Goal: Communication & Community: Answer question/provide support

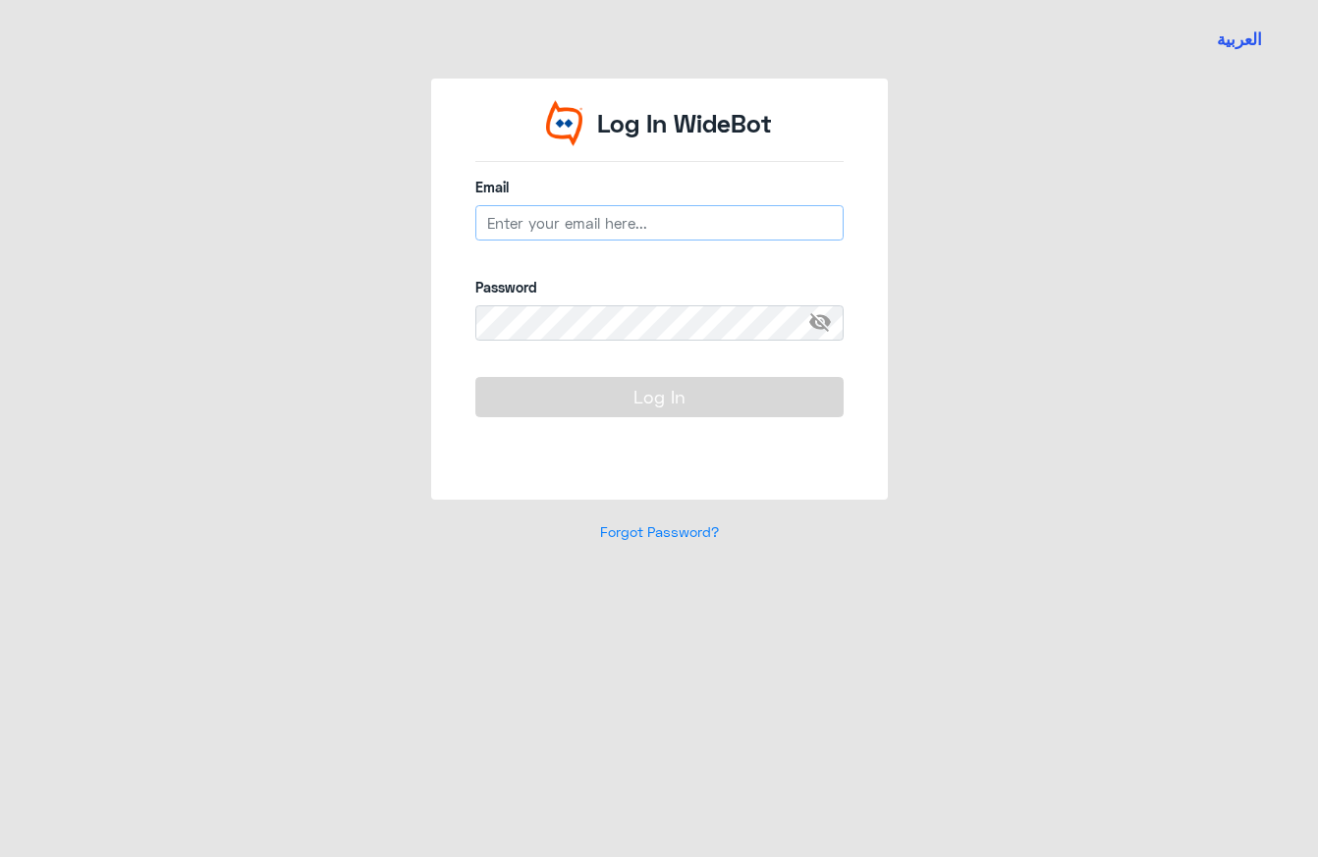
type input "[EMAIL_ADDRESS][DOMAIN_NAME]"
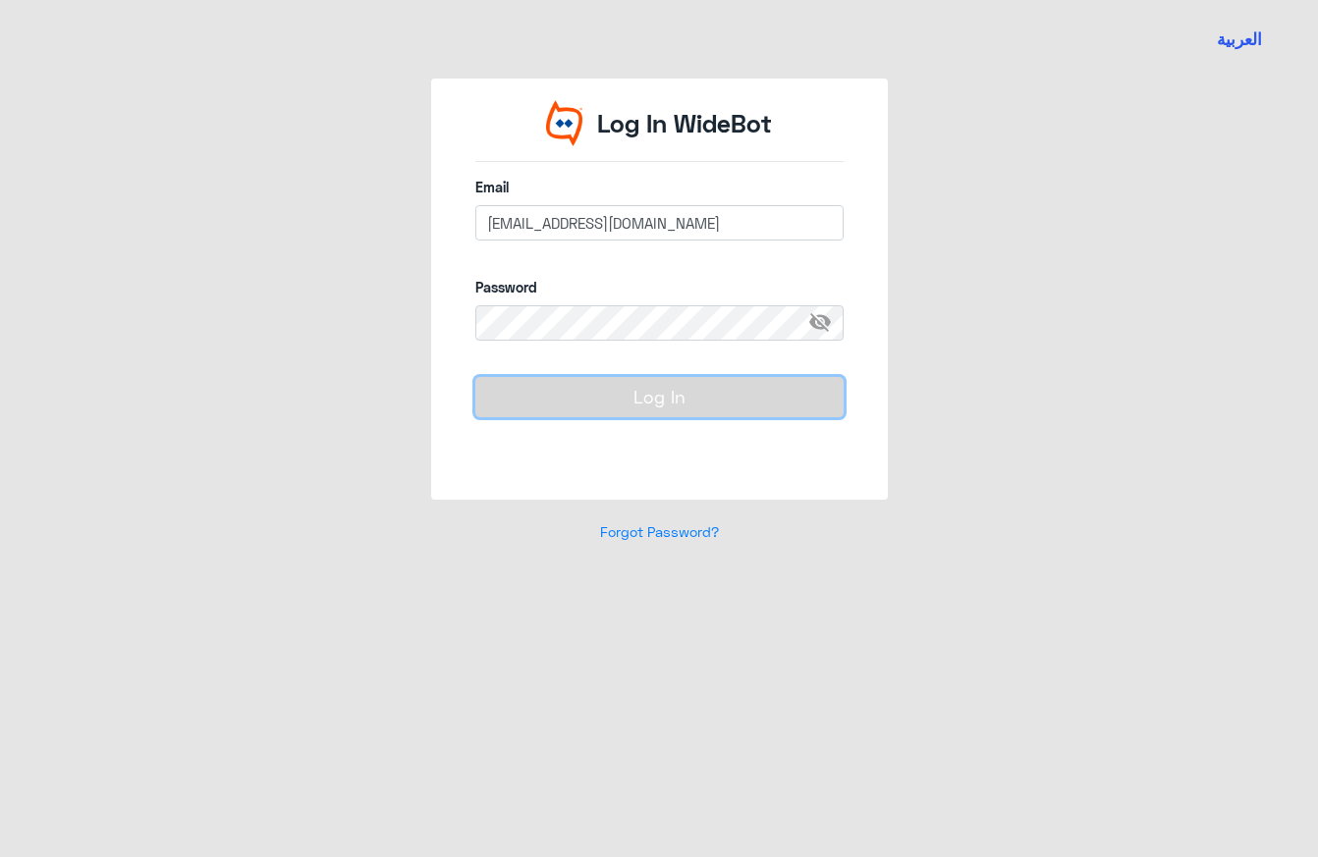
click at [622, 385] on button "Log In" at bounding box center [659, 396] width 368 height 39
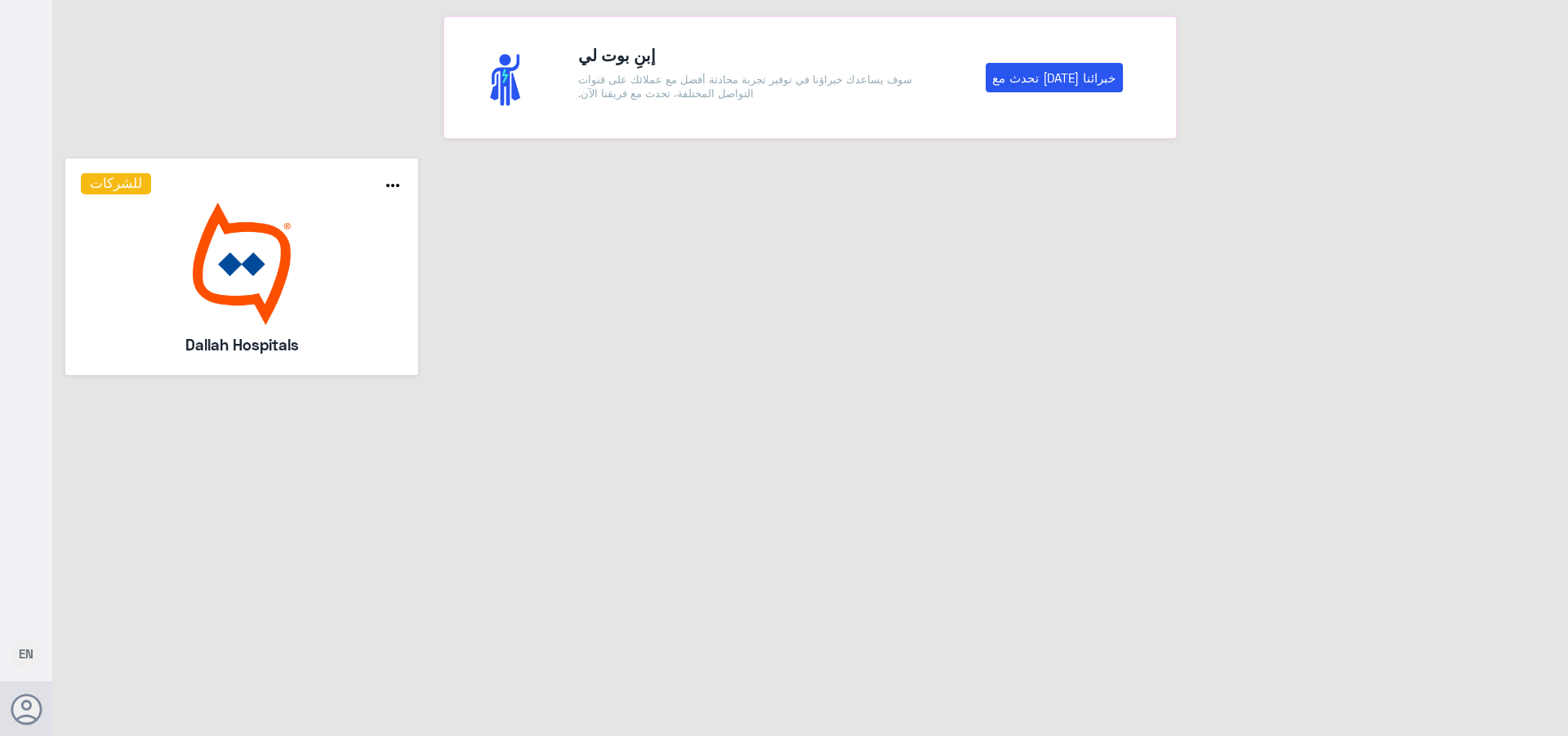
click at [202, 231] on img at bounding box center [242, 264] width 323 height 122
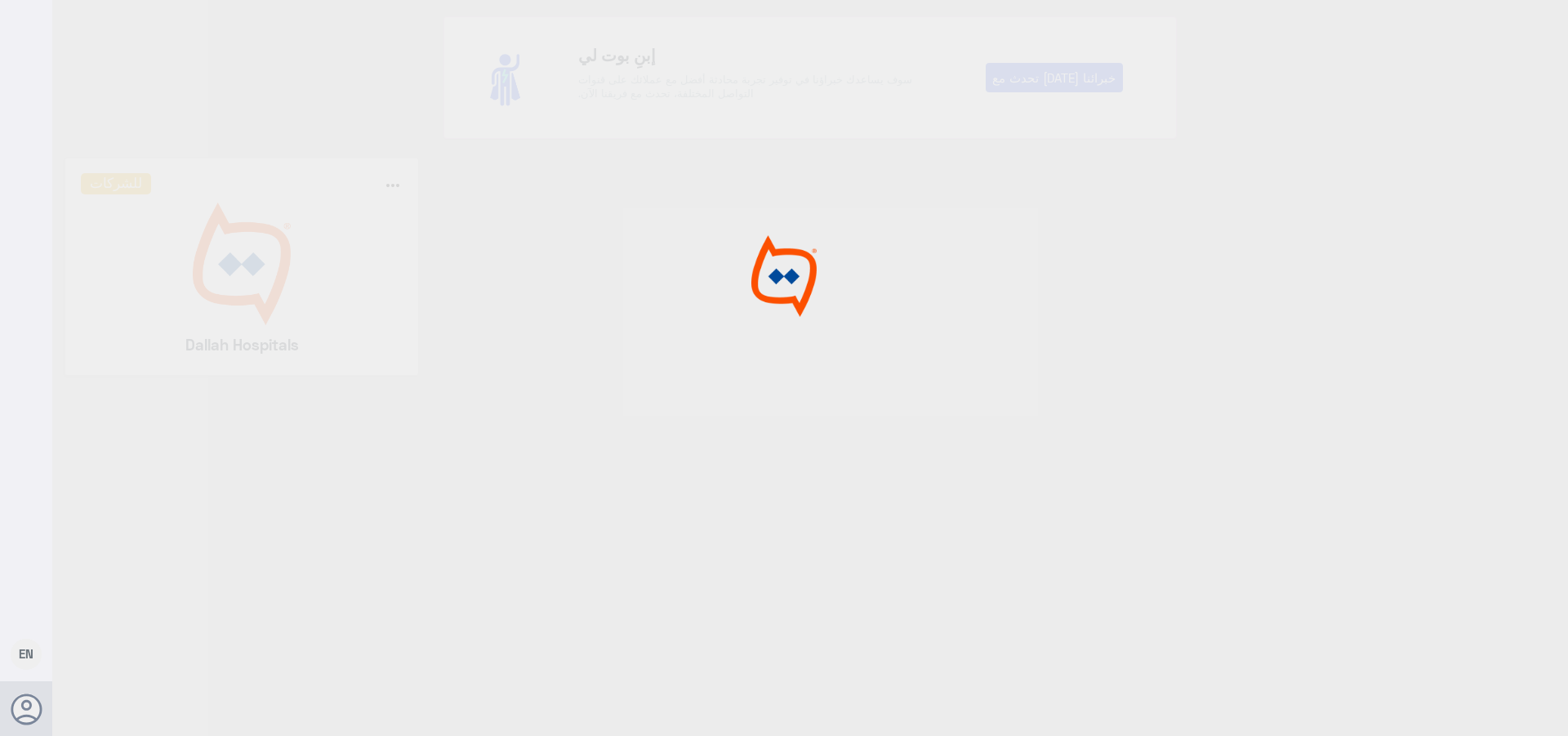
click at [205, 234] on div at bounding box center [784, 370] width 1568 height 741
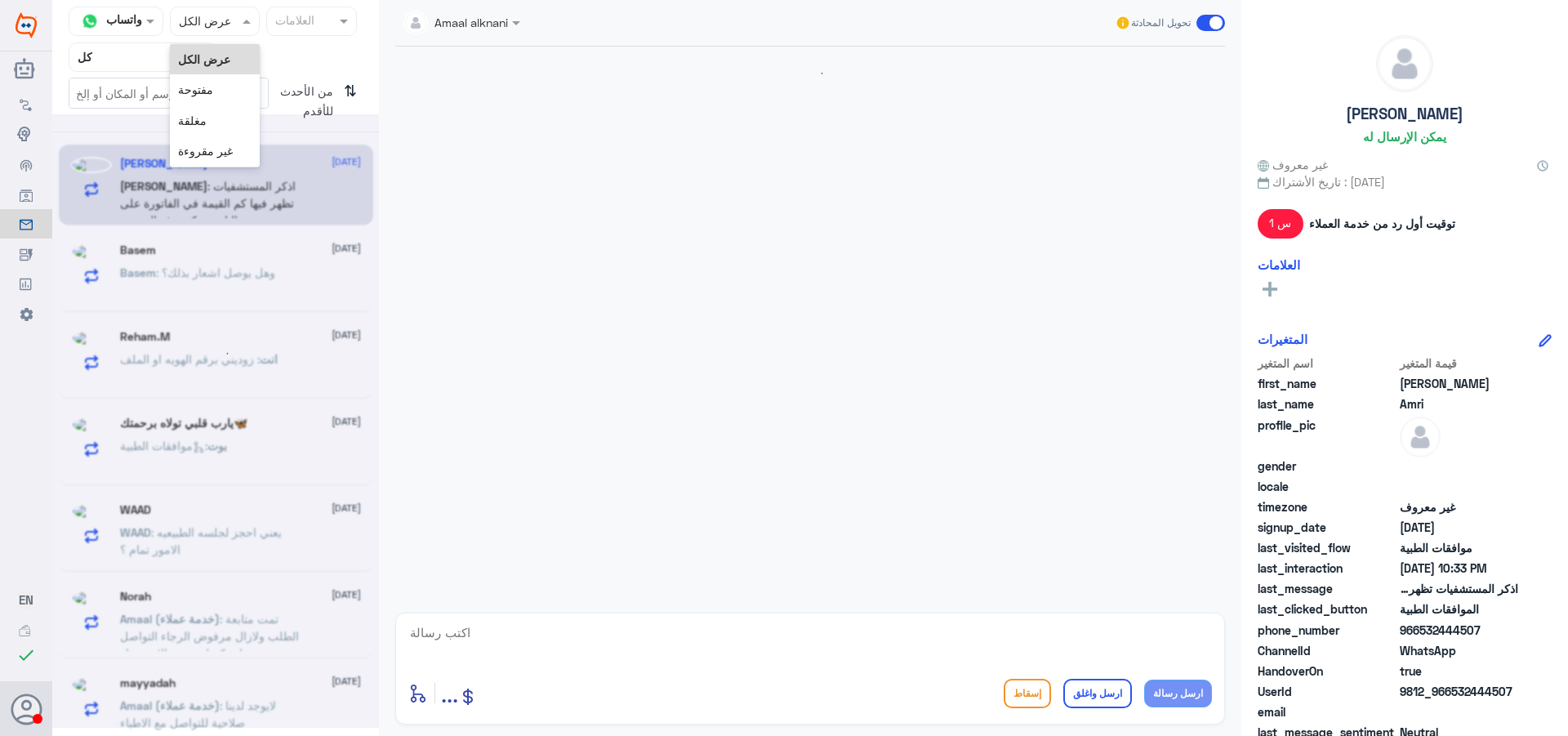
click at [220, 23] on div at bounding box center [215, 21] width 89 height 19
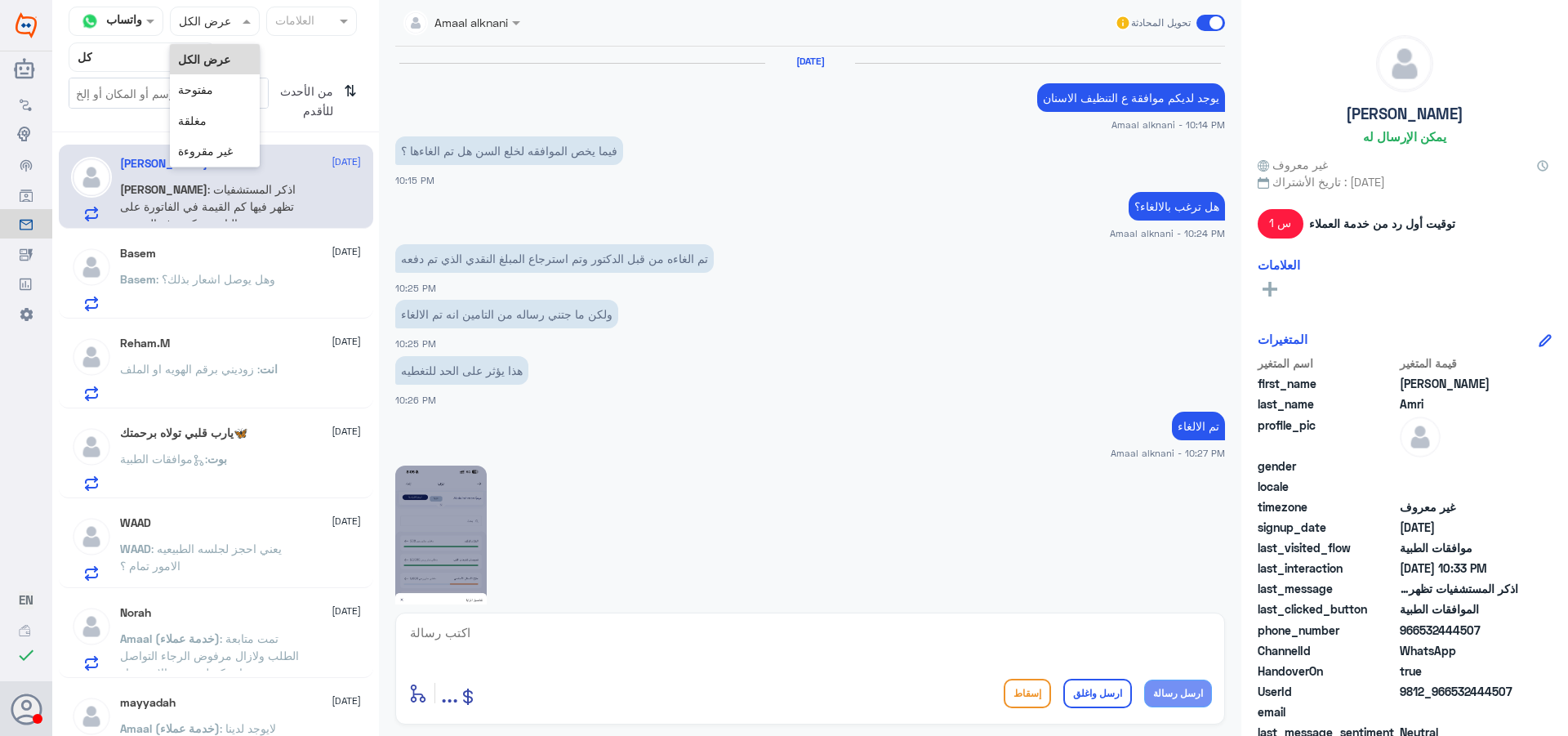
scroll to position [1089, 0]
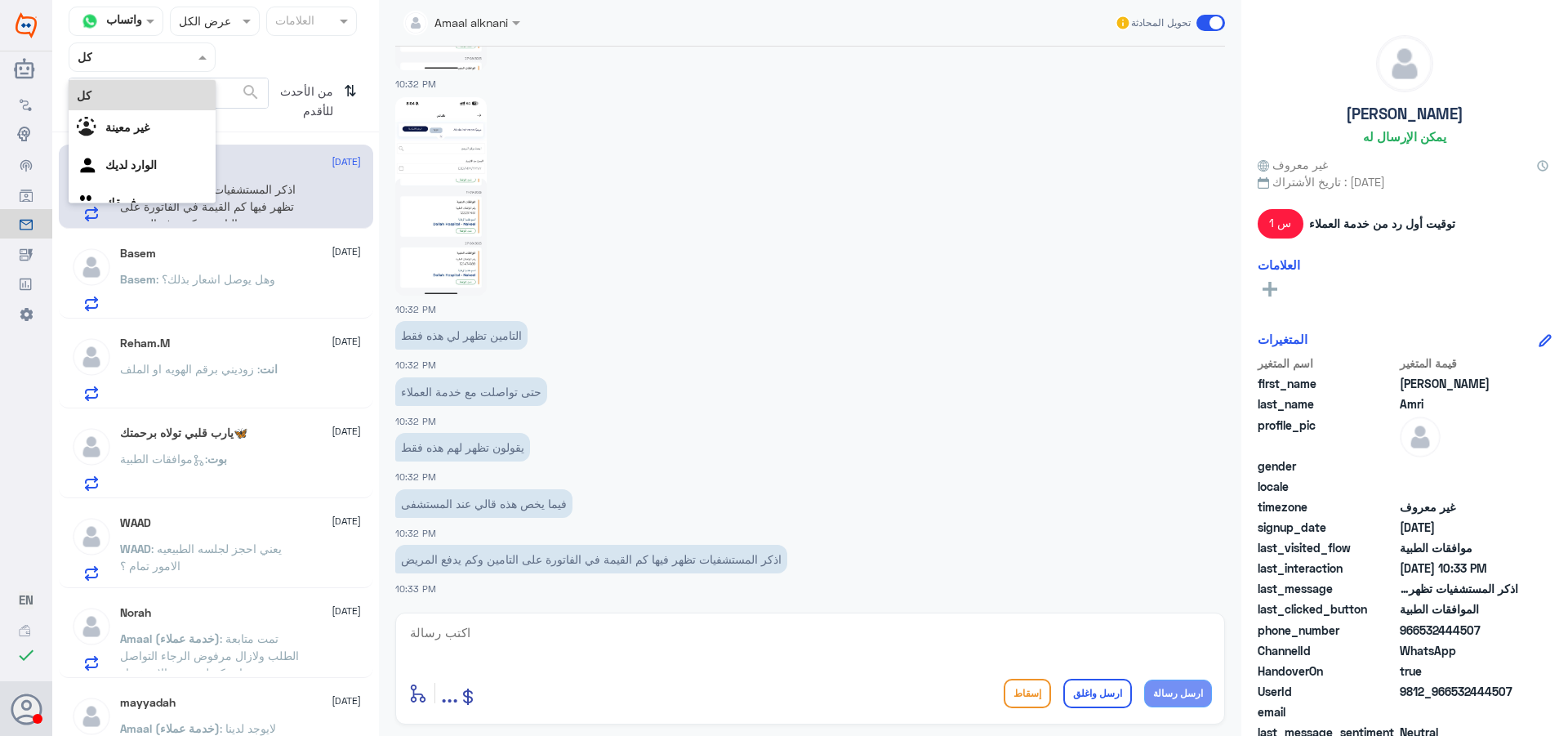
click at [104, 43] on div "Agent Filter كل" at bounding box center [141, 57] width 147 height 29
click at [157, 145] on لديك "الوارد لديك" at bounding box center [131, 144] width 52 height 14
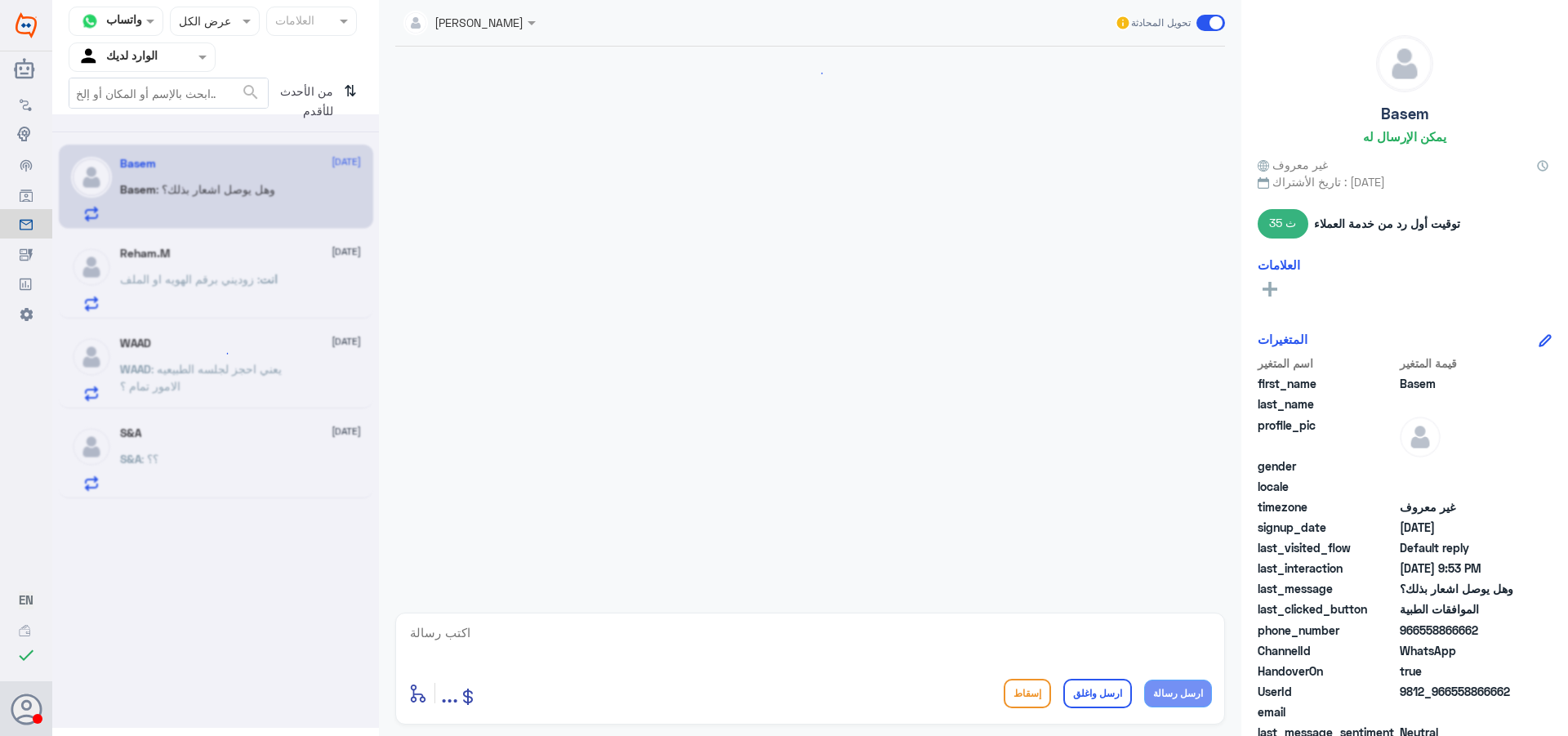
scroll to position [692, 0]
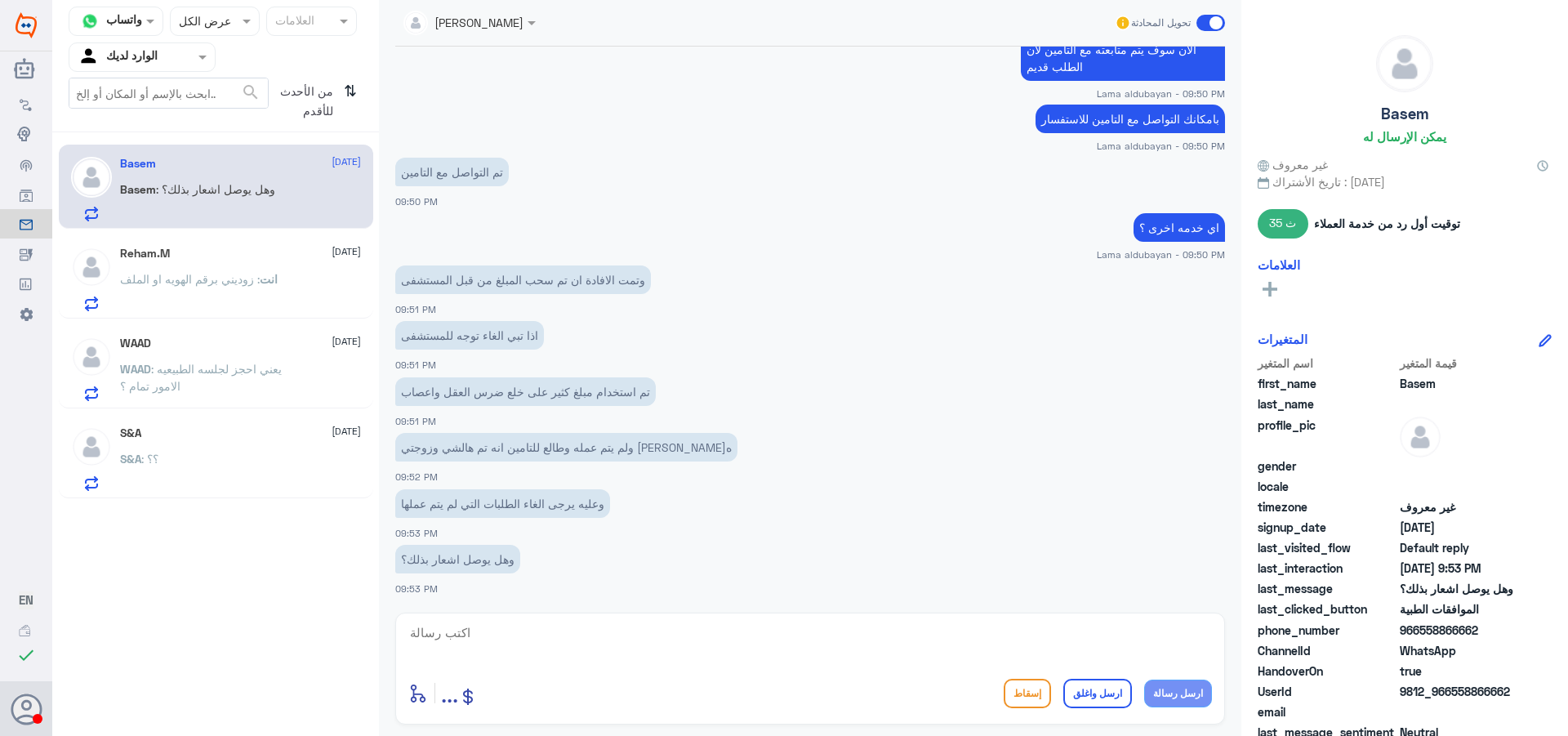
click at [538, 629] on textarea at bounding box center [810, 641] width 804 height 40
paste textarea "عزيزي المراجع الخدمة توجد عليها مطالبه من شركة التامين - سيتم تحويلها لمركز الا…"
type textarea "عزيزي المراجع الخدمة توجد عليها مطالبه من شركة التامين - سيتم تحويلها لمركز الا…"
click at [1096, 695] on button "ارسل رسالة" at bounding box center [1178, 693] width 67 height 27
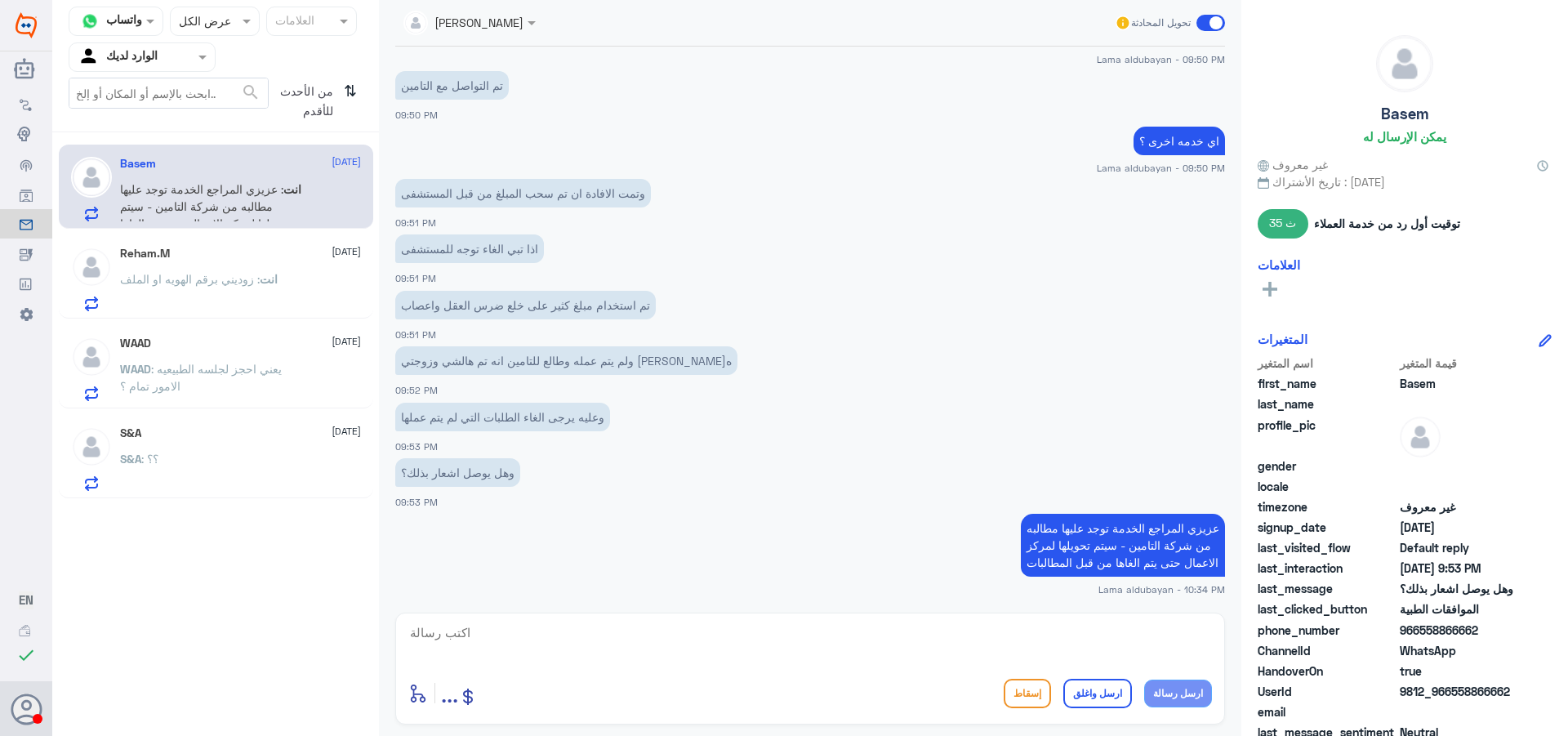
click at [279, 263] on div "Reham.M [DATE] انت : زوديني برقم الهويه او الملف" at bounding box center [240, 279] width 241 height 65
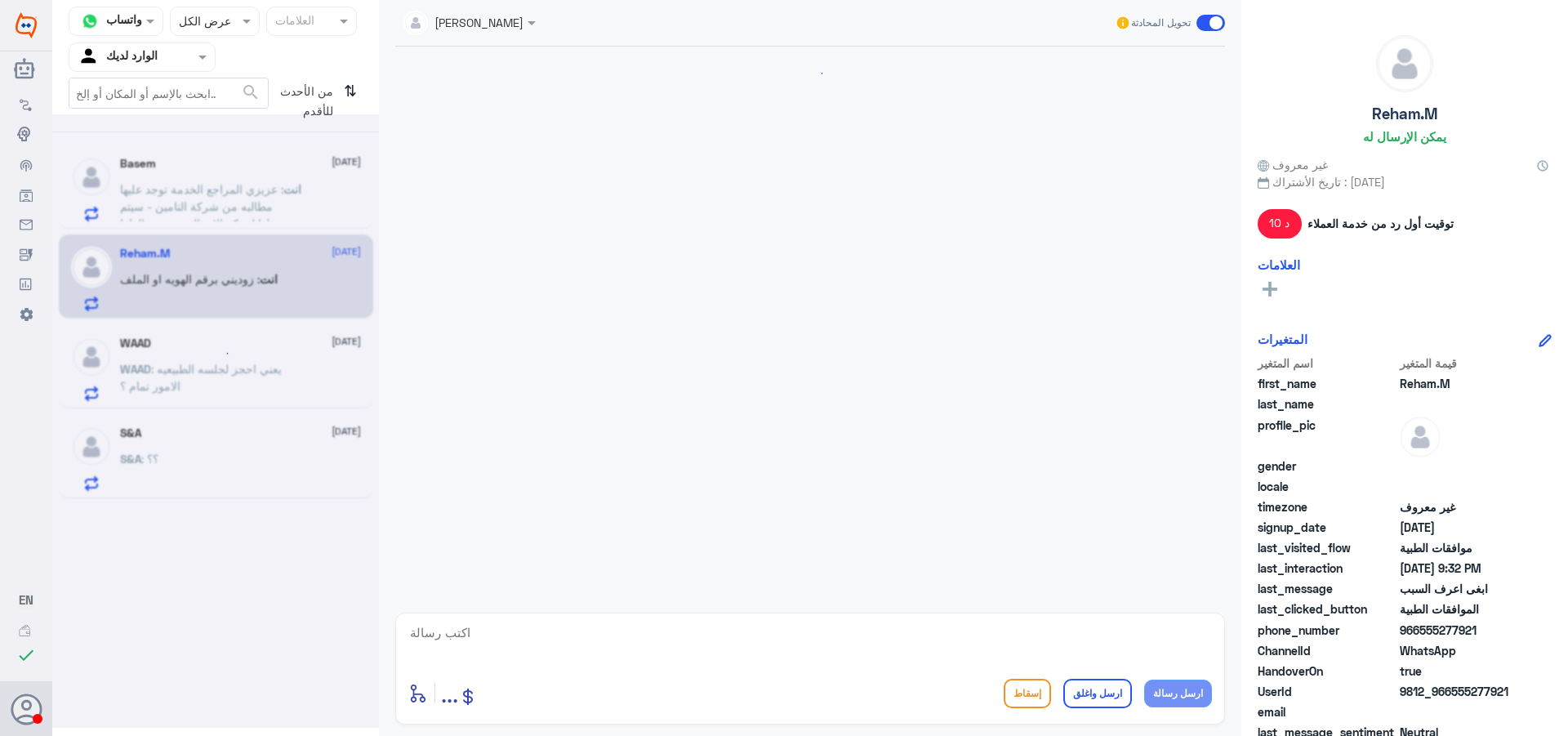
scroll to position [1307, 0]
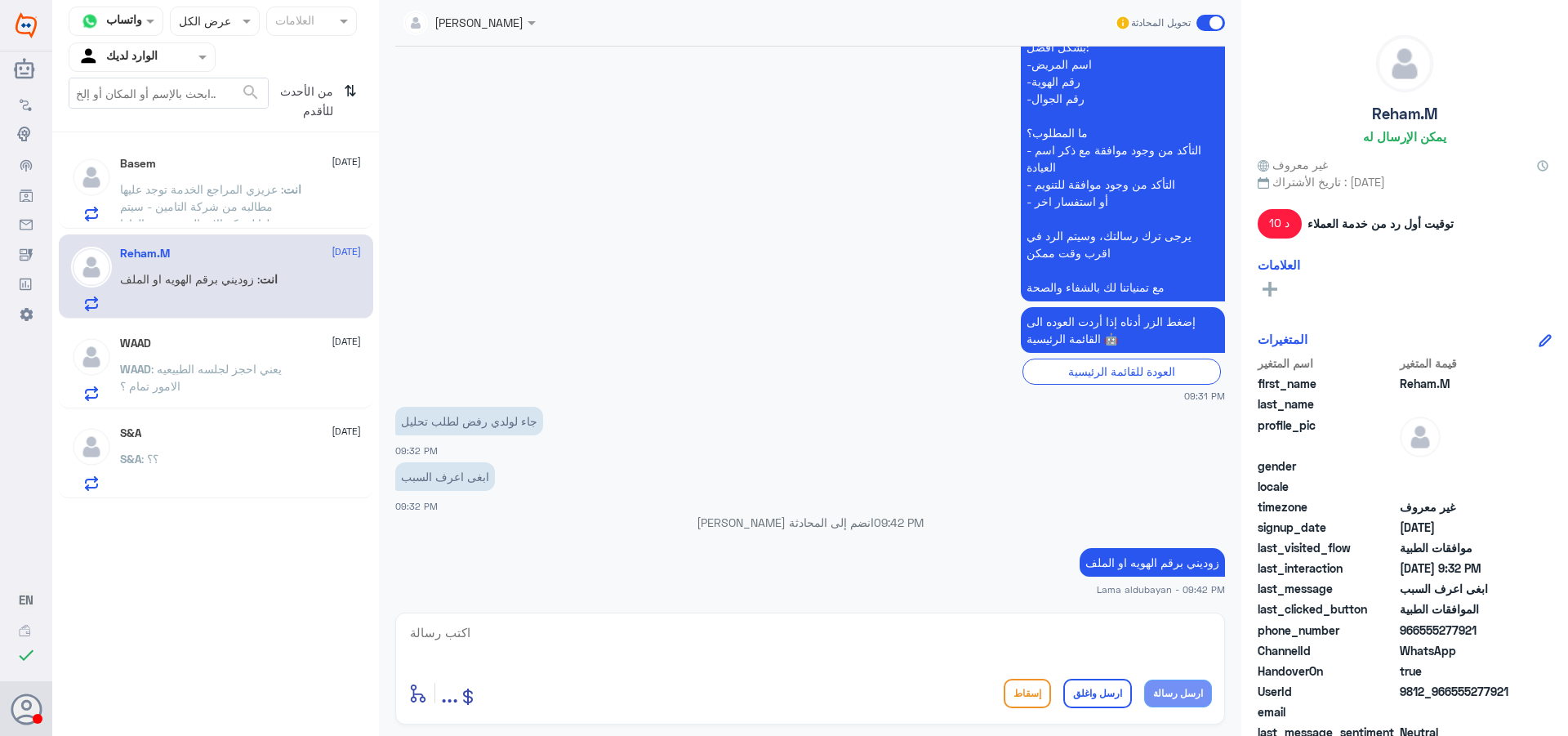
click at [999, 642] on textarea at bounding box center [810, 641] width 804 height 40
paste textarea "نشكر تواصلك مع مستشفيات دلة"
type textarea "نشكر تواصلك مع مستشفيات دلة"
click at [1096, 686] on button "ارسل واغلق" at bounding box center [1097, 693] width 68 height 29
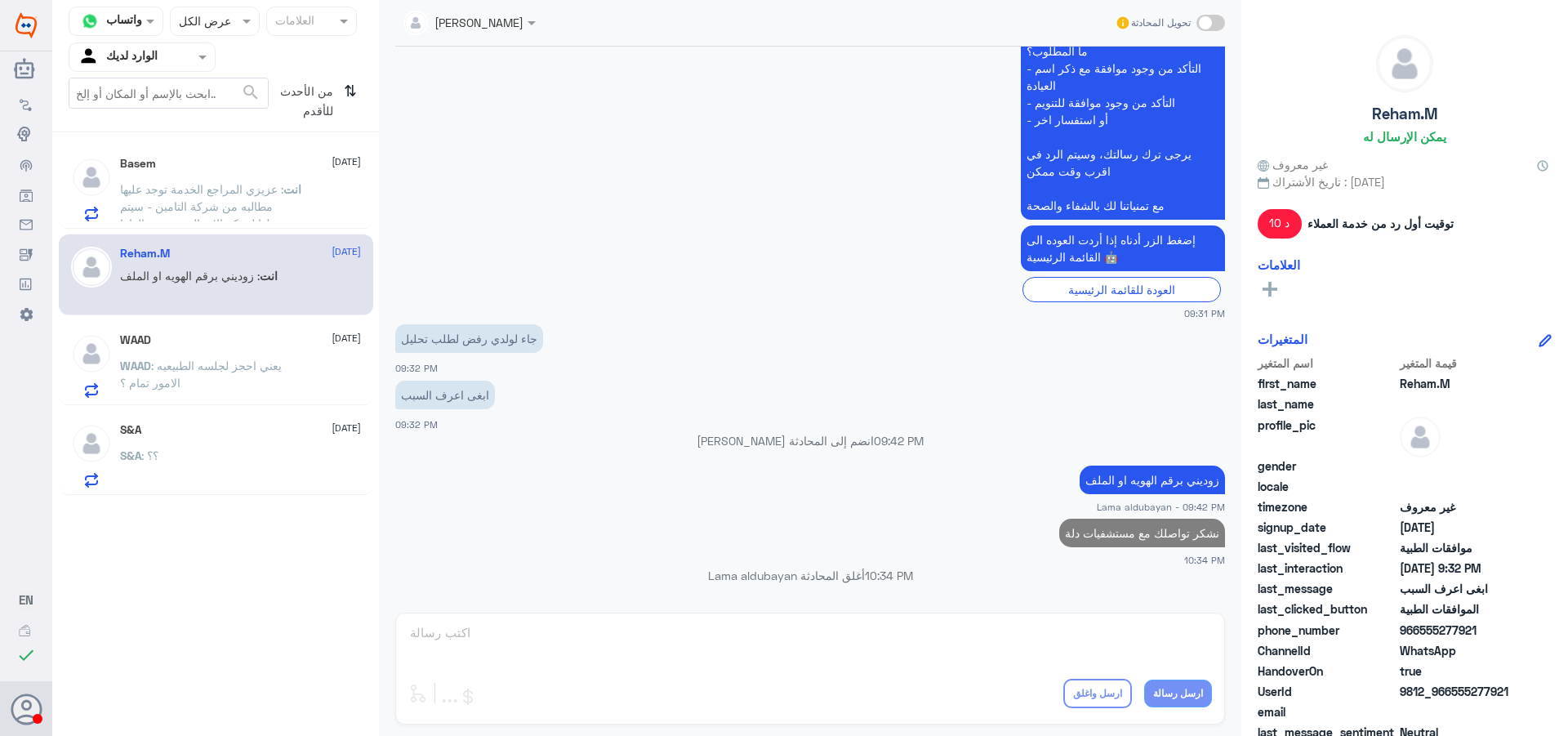
click at [286, 372] on p "WAAD : يعني احجز لجلسه الطبيعيه الامور تمام ؟" at bounding box center [211, 377] width 184 height 41
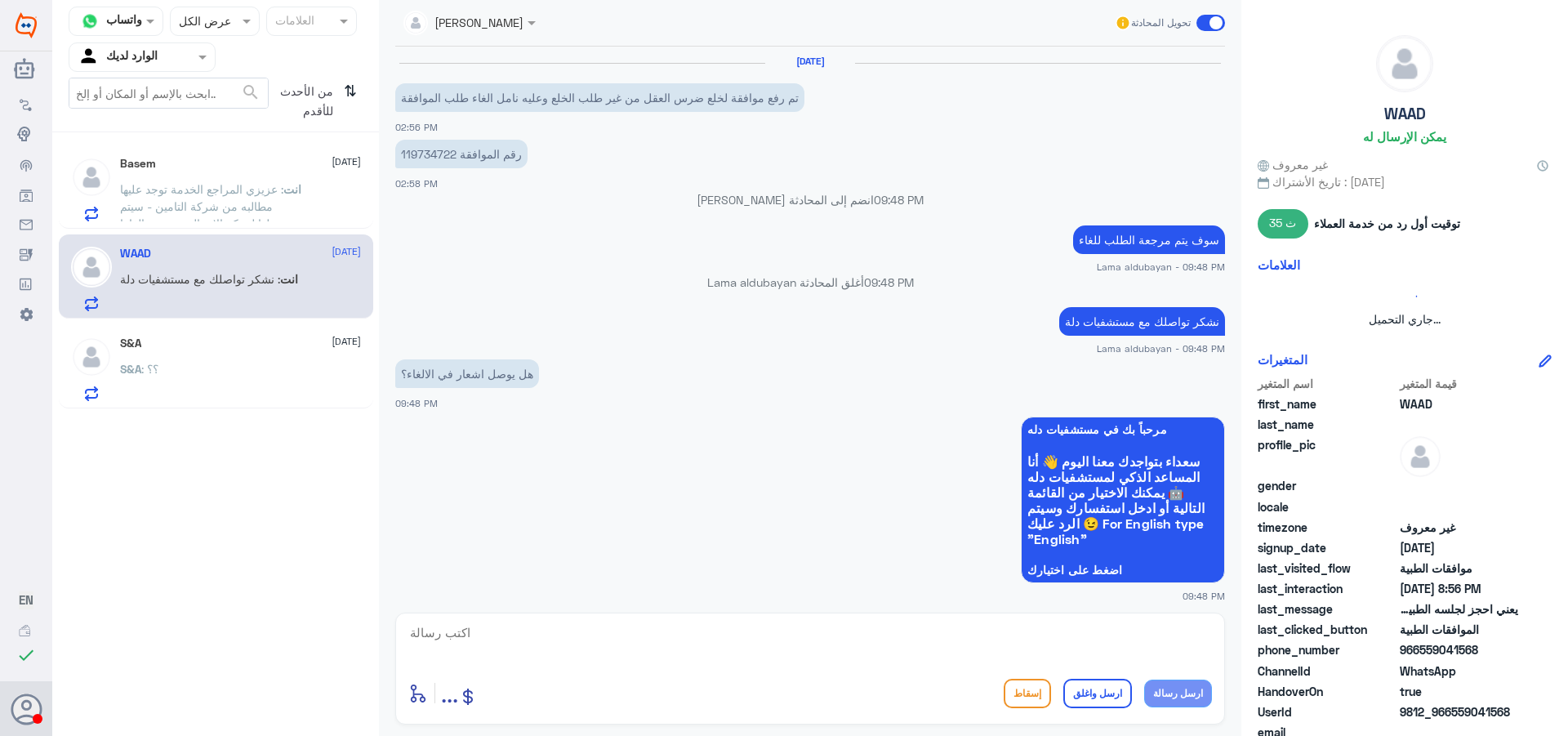
scroll to position [705, 0]
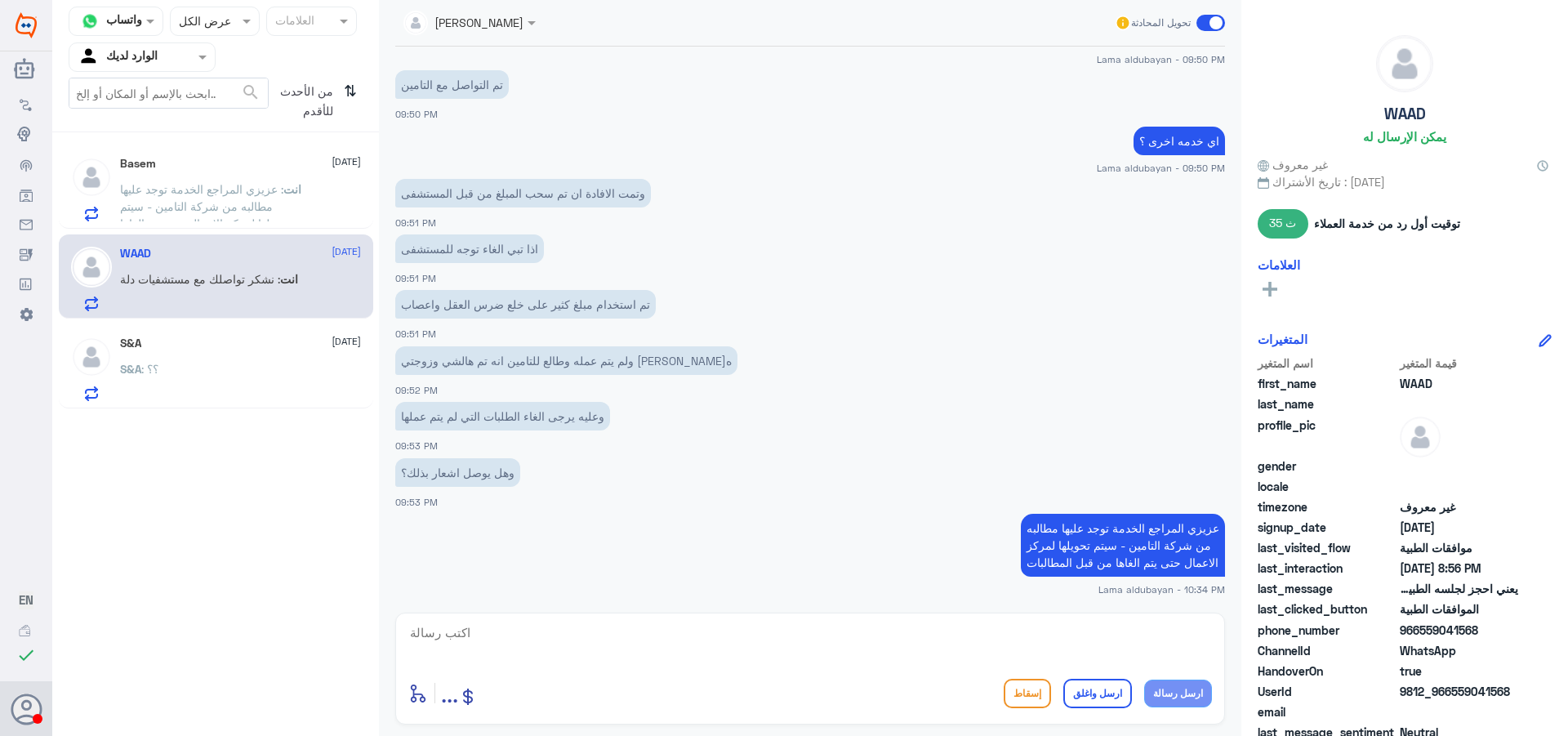
click at [249, 378] on div "S&A : ؟؟" at bounding box center [240, 383] width 241 height 37
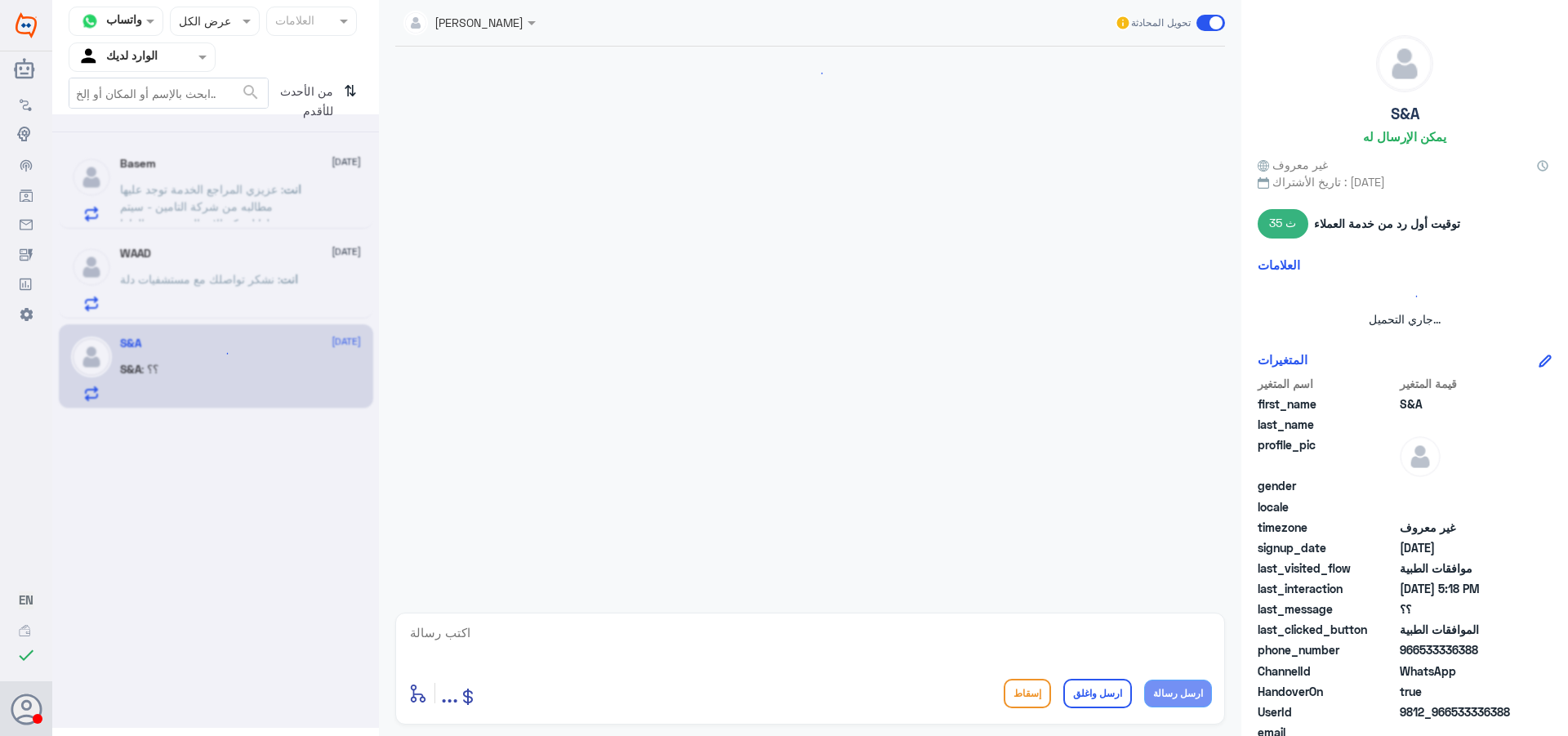
scroll to position [1048, 0]
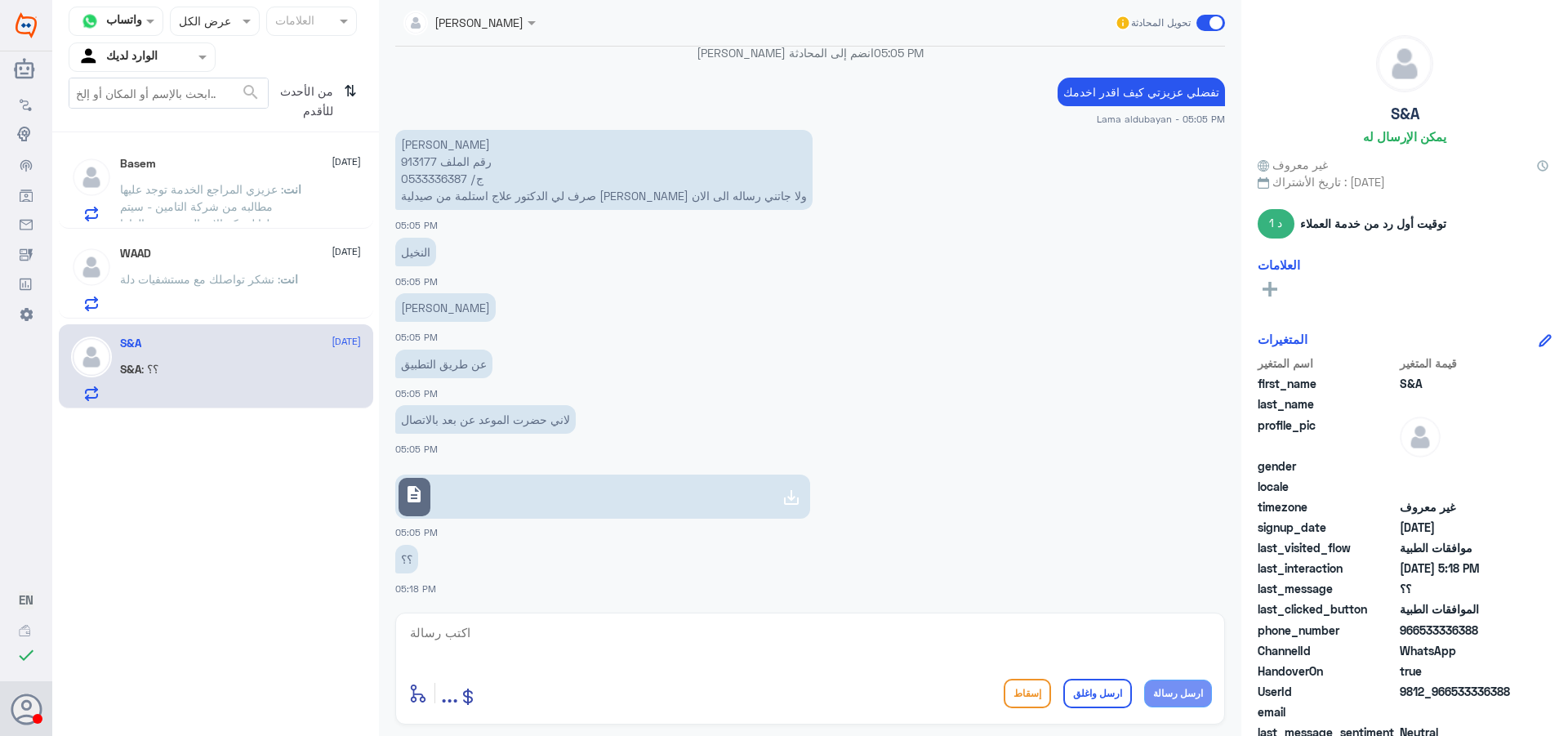
click at [235, 294] on p "انت : نشكر تواصلك مع مستشفيات دلة" at bounding box center [209, 290] width 178 height 41
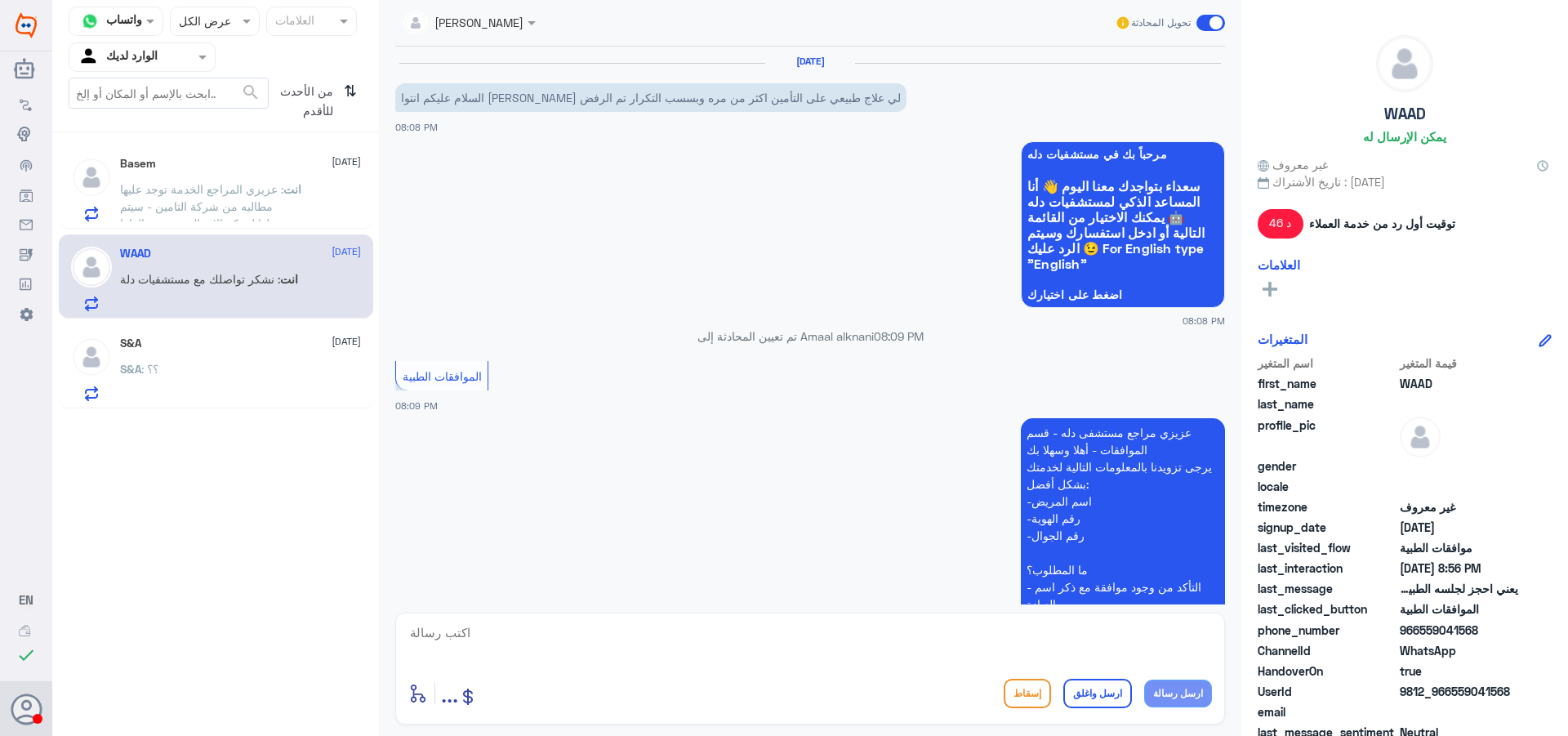
scroll to position [753, 0]
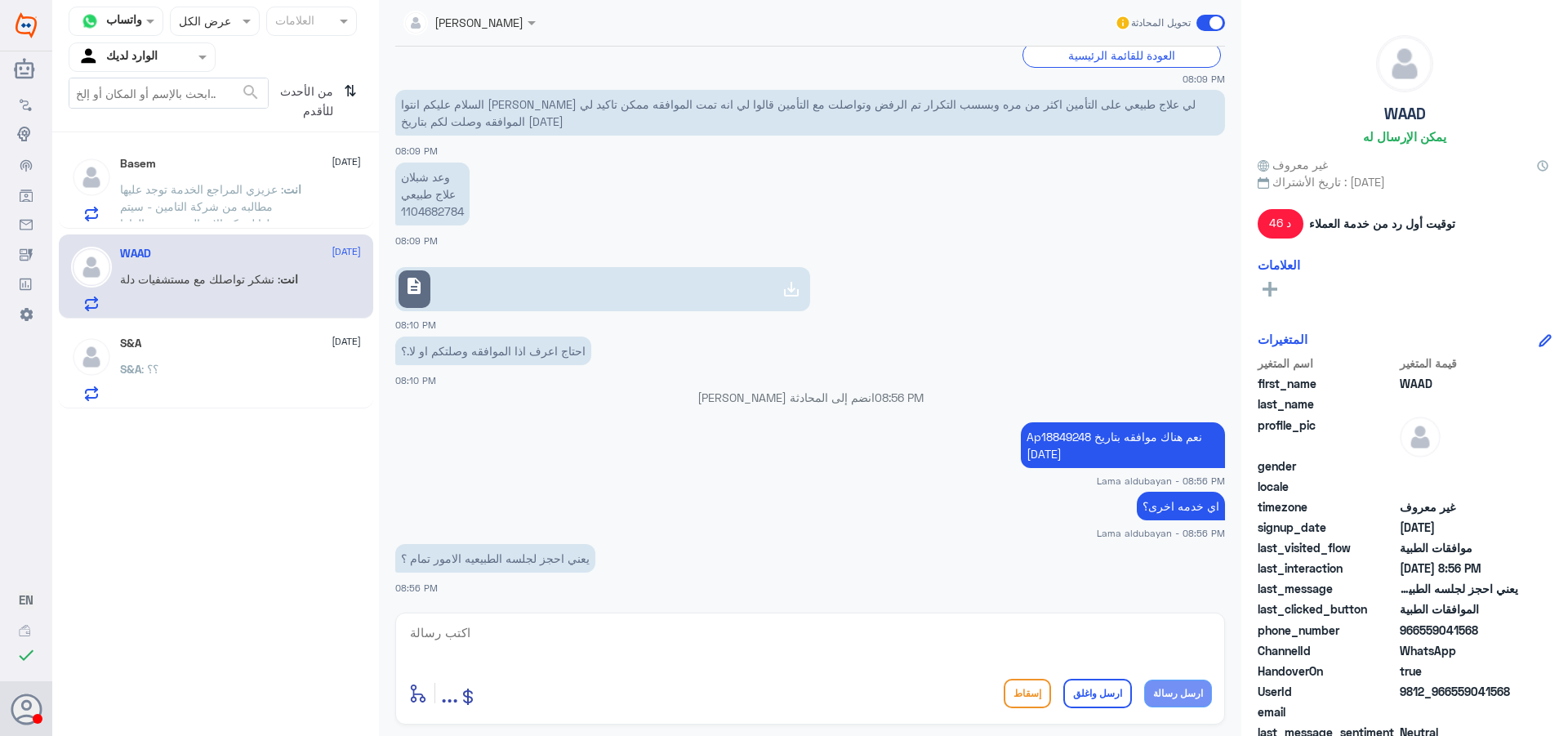
click at [227, 357] on div "S&A [DATE] S&A : ؟؟" at bounding box center [240, 369] width 241 height 65
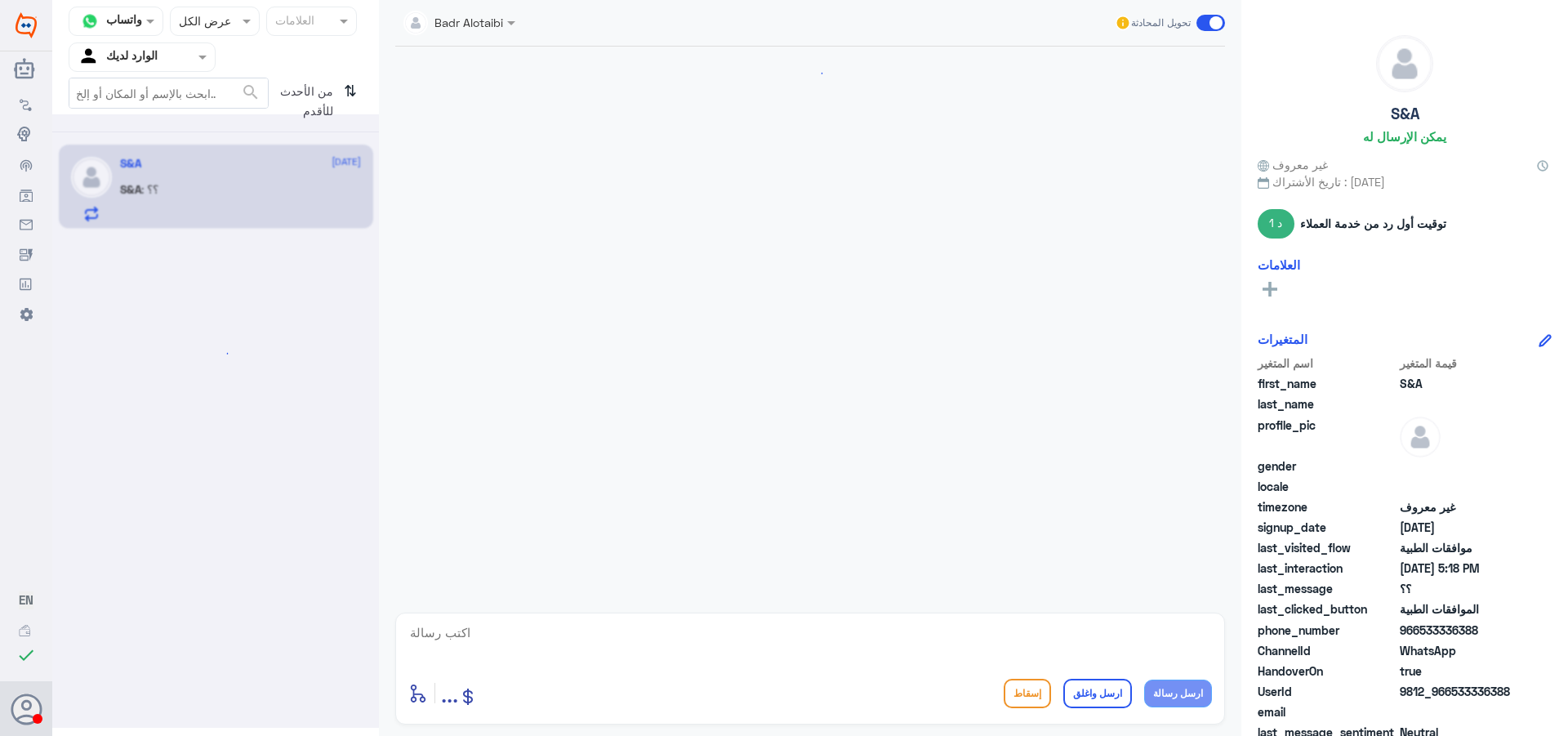
scroll to position [996, 0]
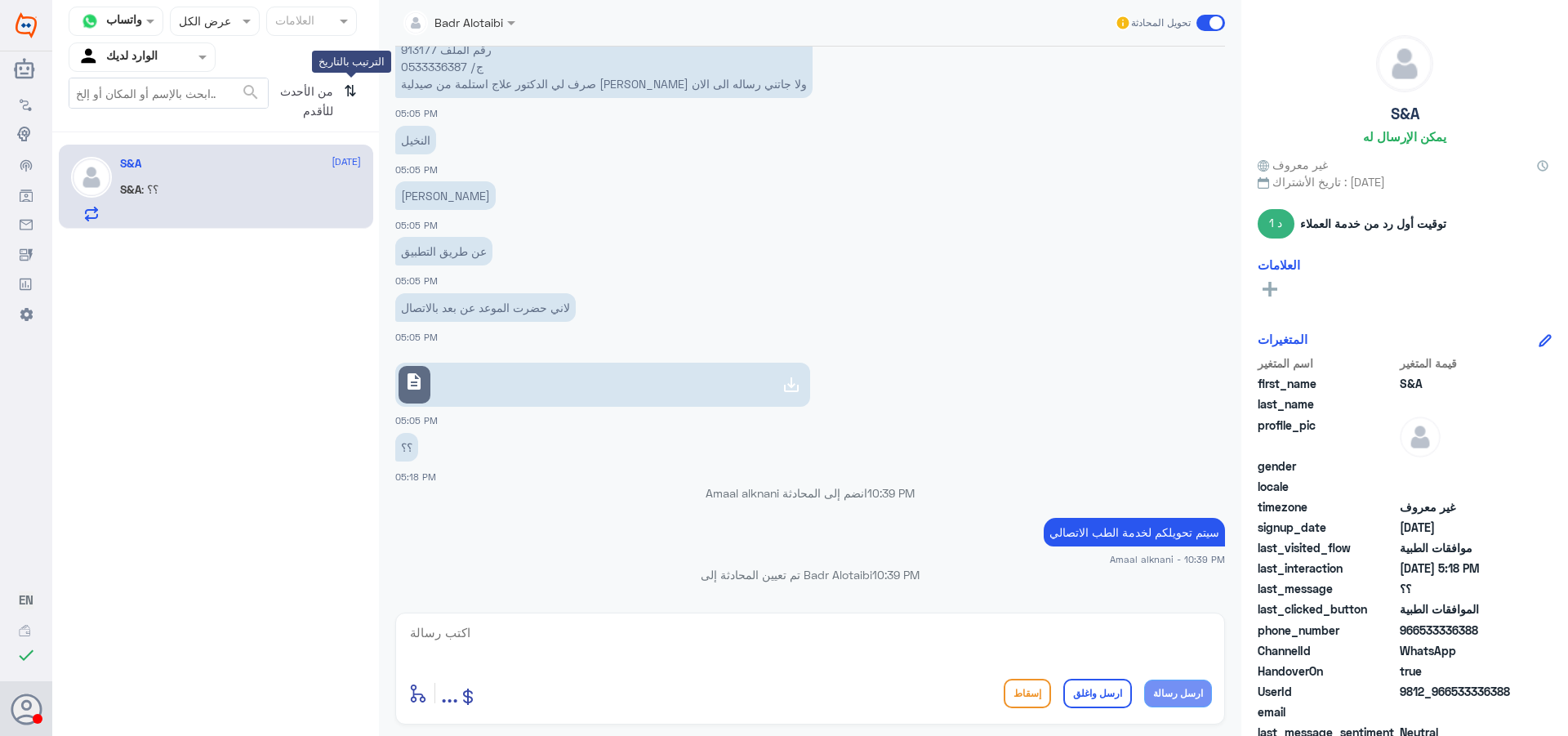
click at [355, 86] on icon "⇅" at bounding box center [350, 98] width 13 height 42
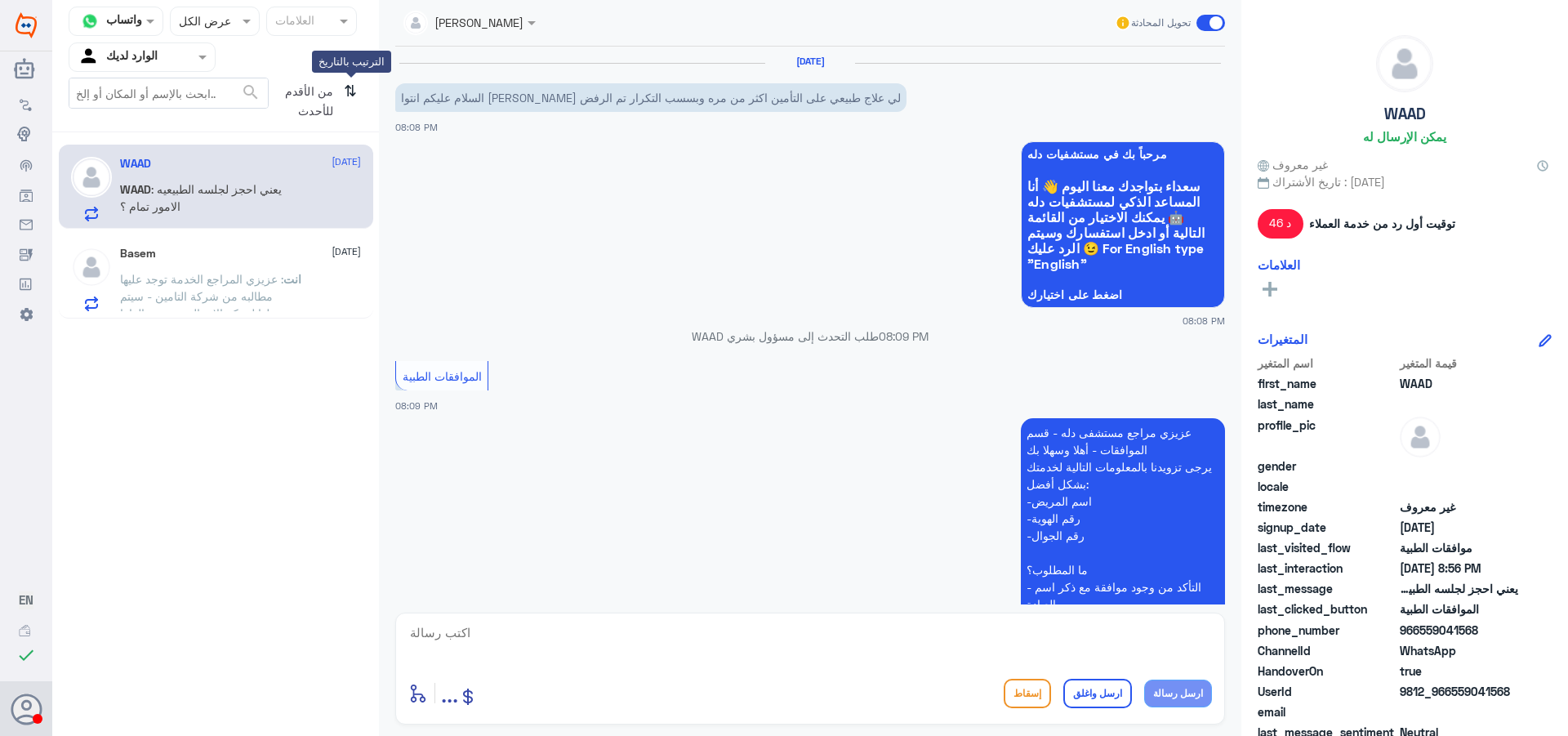
scroll to position [753, 0]
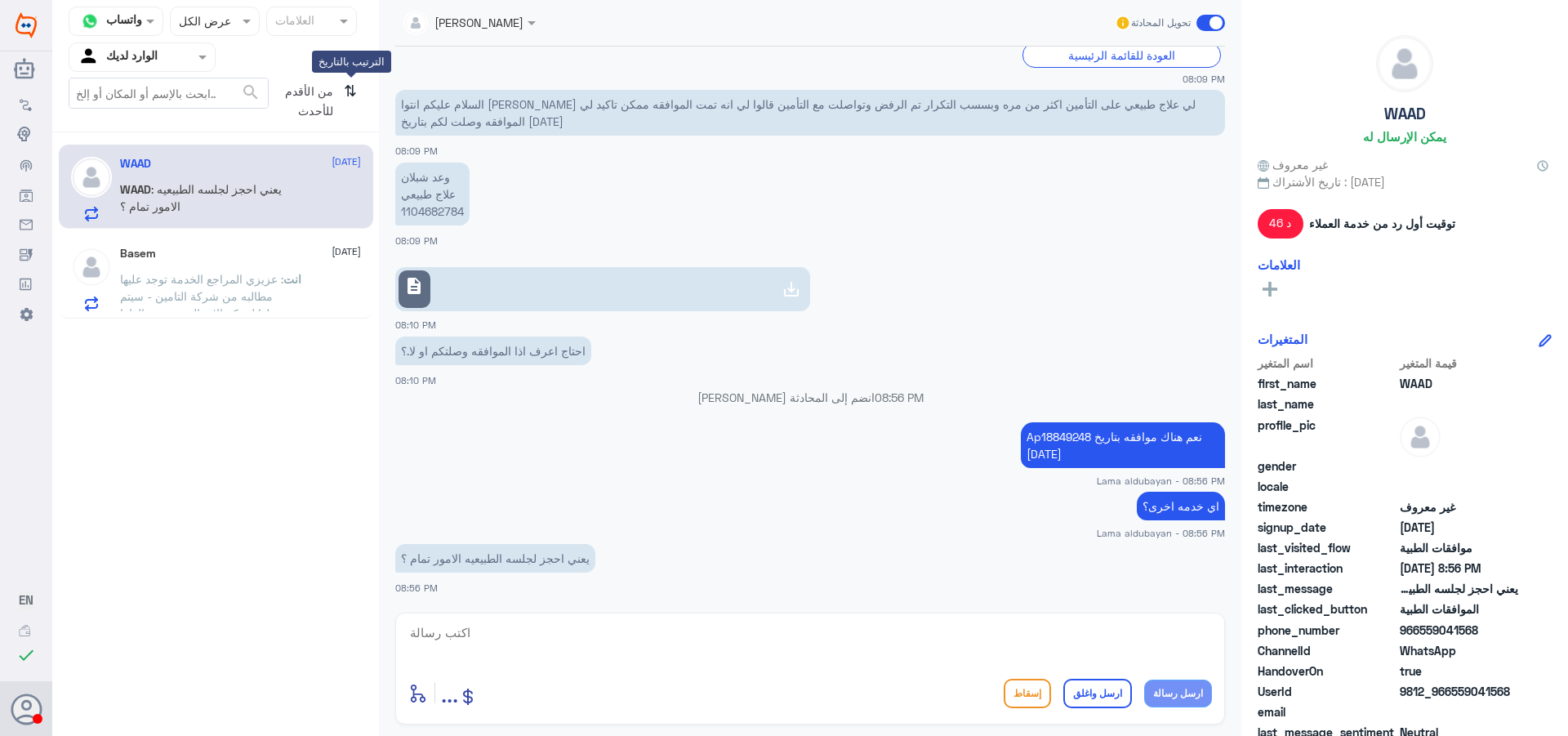
click at [353, 91] on icon "⇅" at bounding box center [350, 98] width 13 height 42
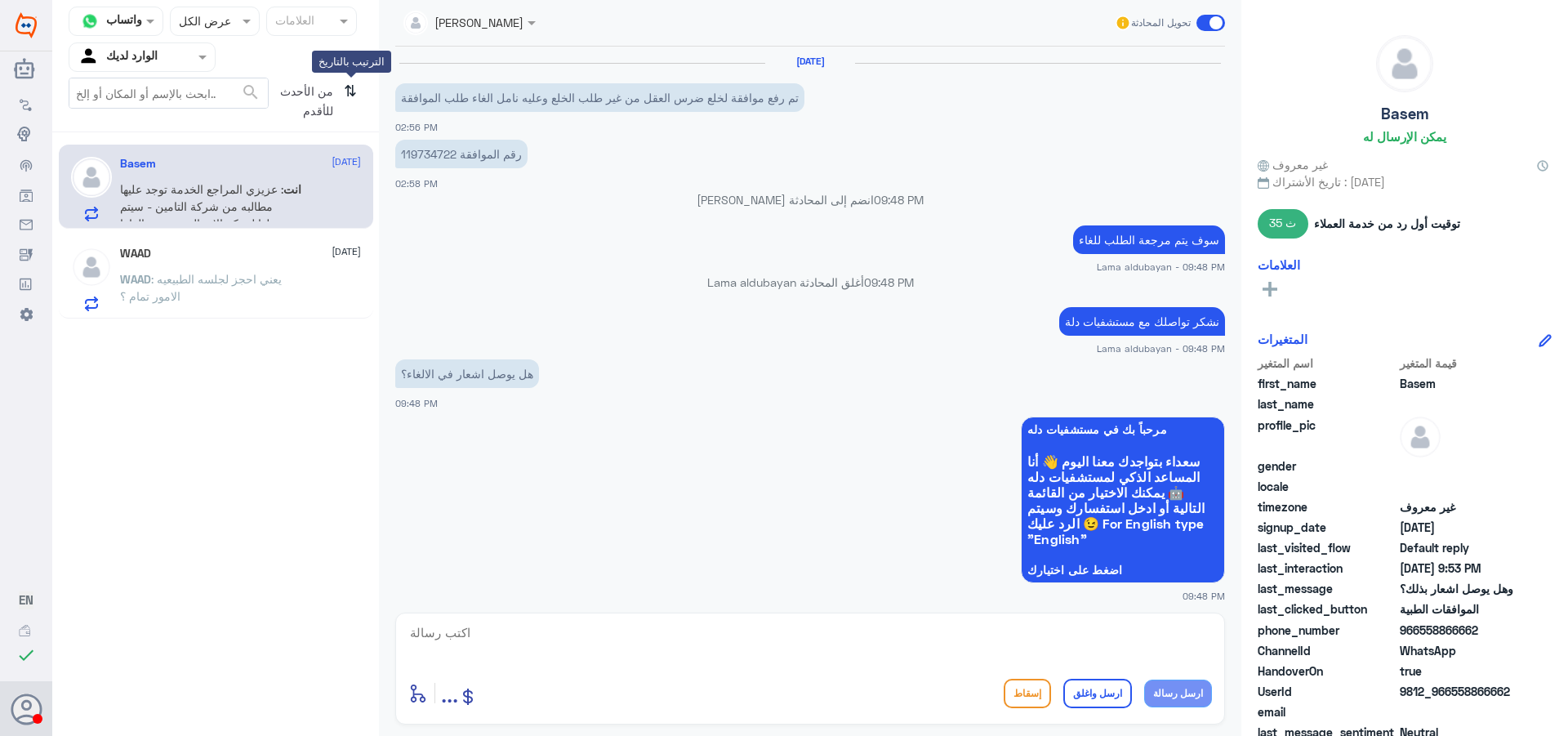
scroll to position [705, 0]
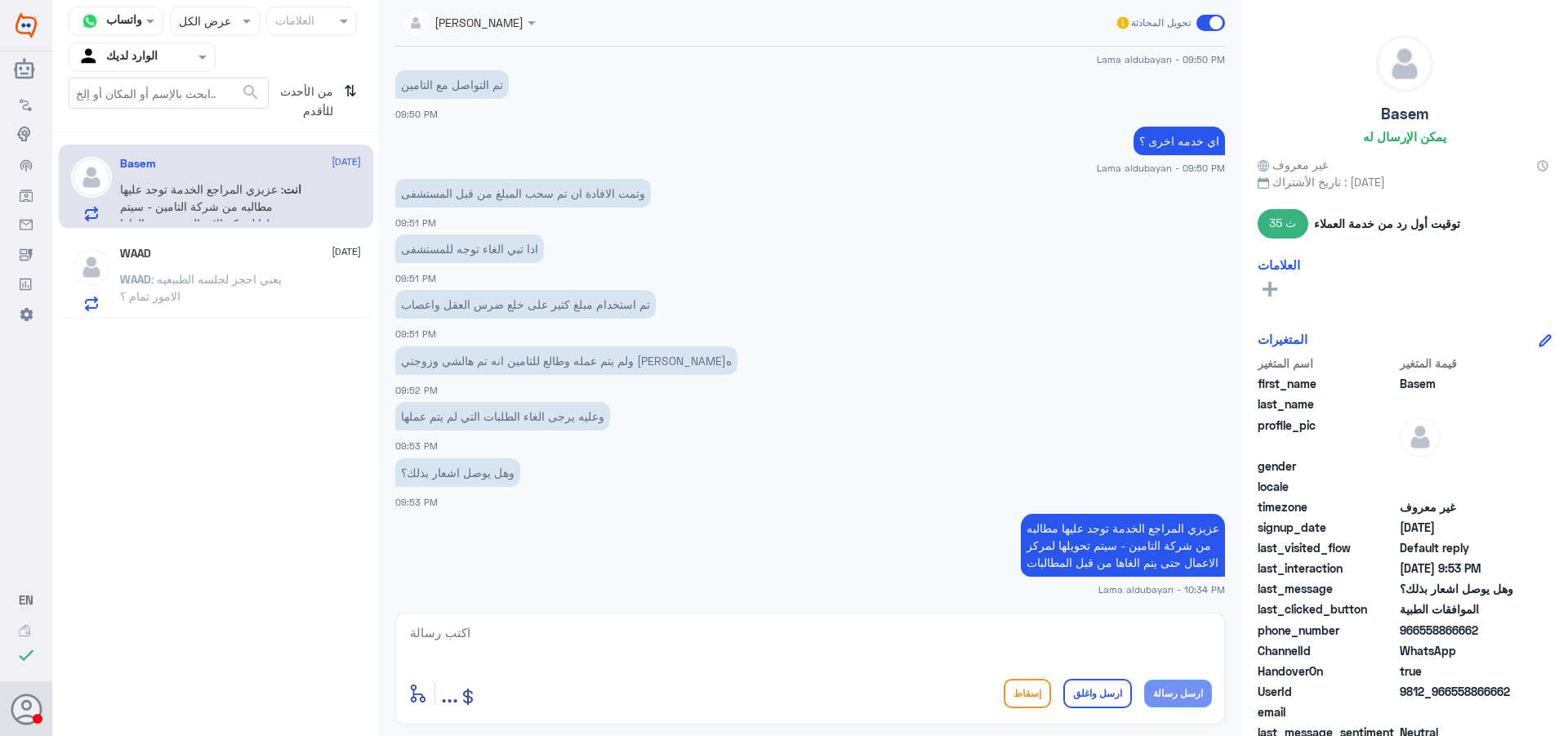
click at [321, 183] on div "Basem [DATE] انت : عزيزي المراجع الخدمة توجد عليها مطالبه من شركة التامين - سيت…" at bounding box center [240, 190] width 241 height 65
click at [1056, 639] on textarea at bounding box center [810, 641] width 804 height 40
paste textarea "نشكر تواصلك مع مستشفيات دلة"
type textarea "نشكر تواصلك مع مستشفيات دلة"
click at [1096, 703] on button "ارسل واغلق" at bounding box center [1097, 693] width 68 height 29
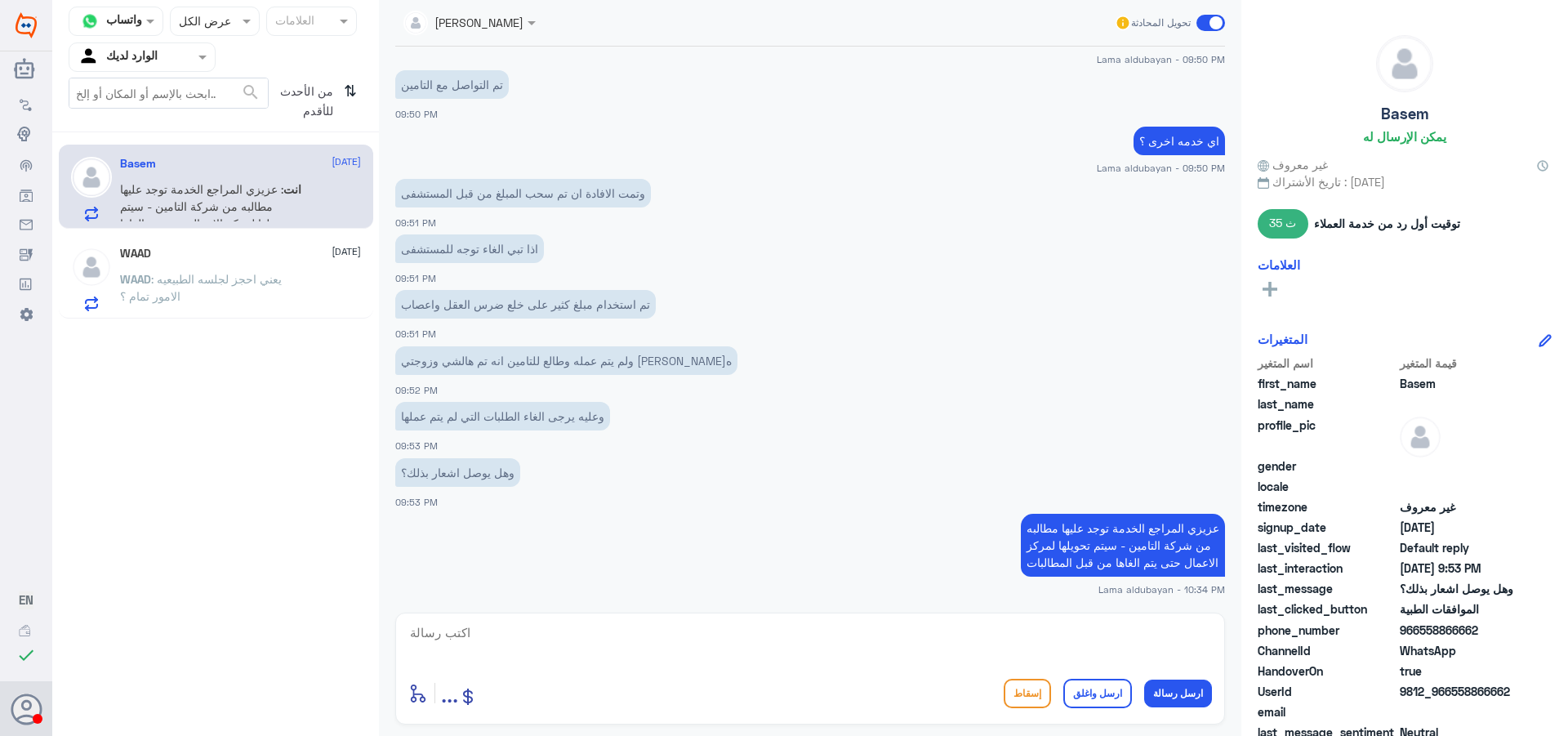
scroll to position [758, 0]
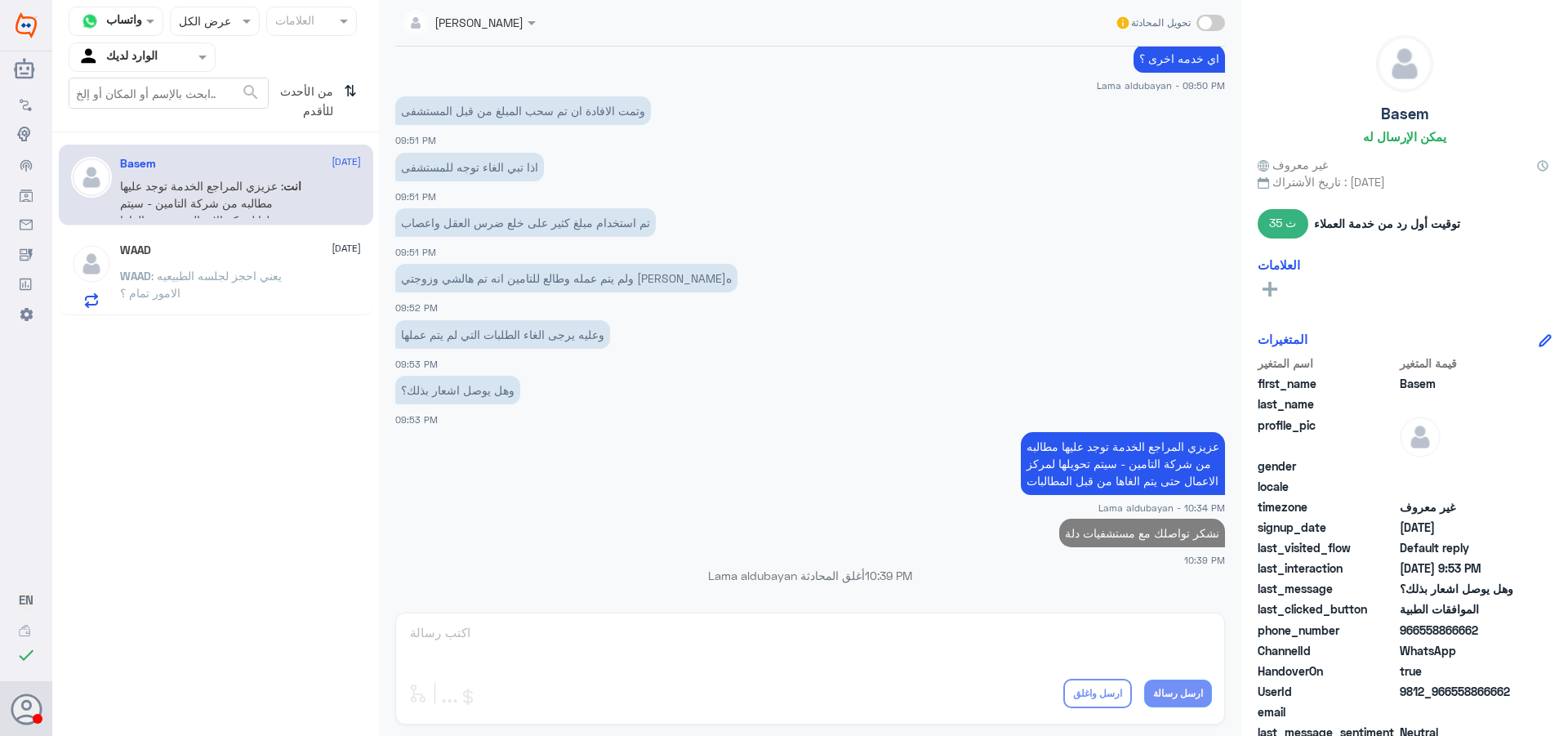
click at [230, 309] on div "WAAD [DATE] WAAD : يعني احجز لجلسه الطبيعيه الامور تمام ؟" at bounding box center [216, 273] width 314 height 84
click at [344, 89] on icon "⇅" at bounding box center [350, 98] width 13 height 42
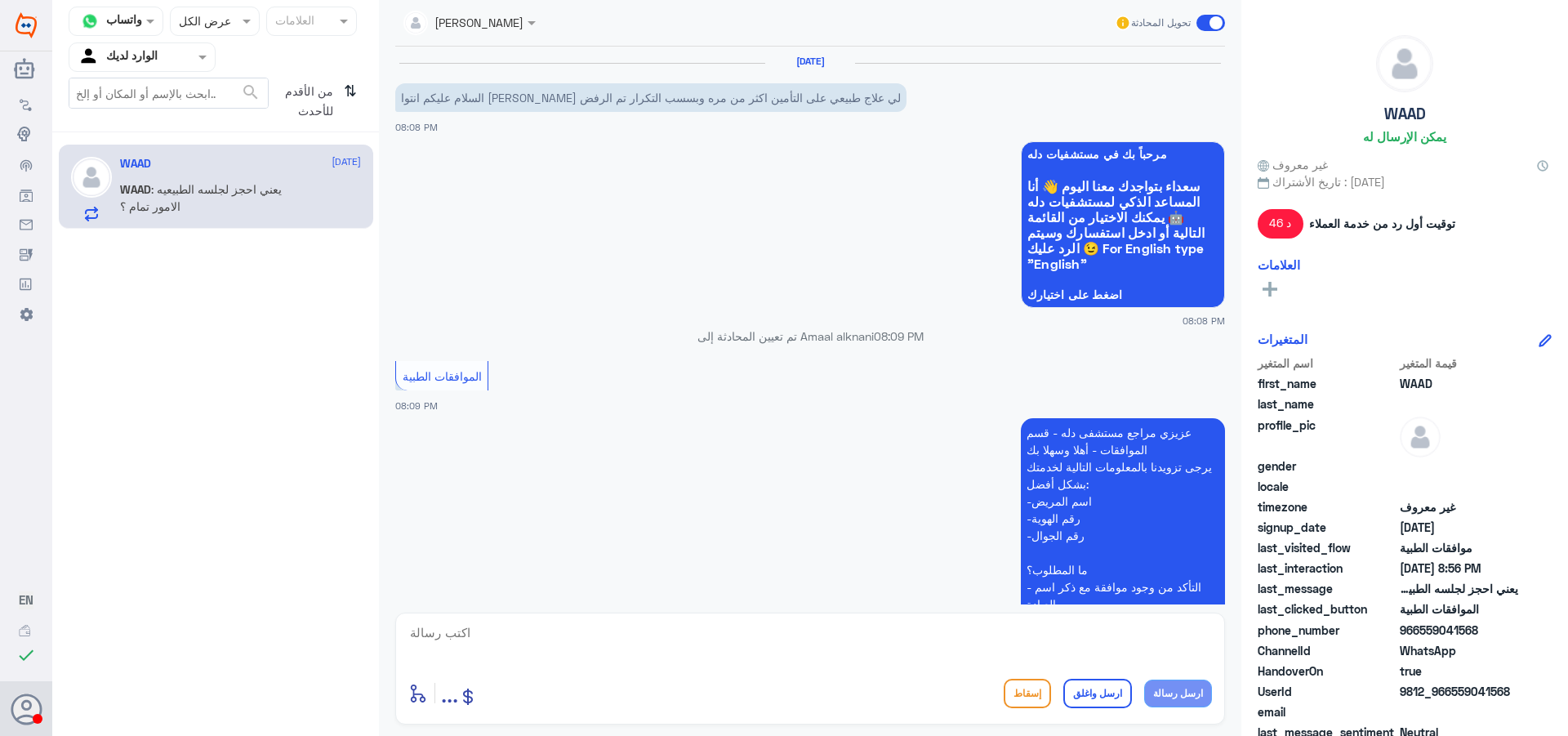
scroll to position [753, 0]
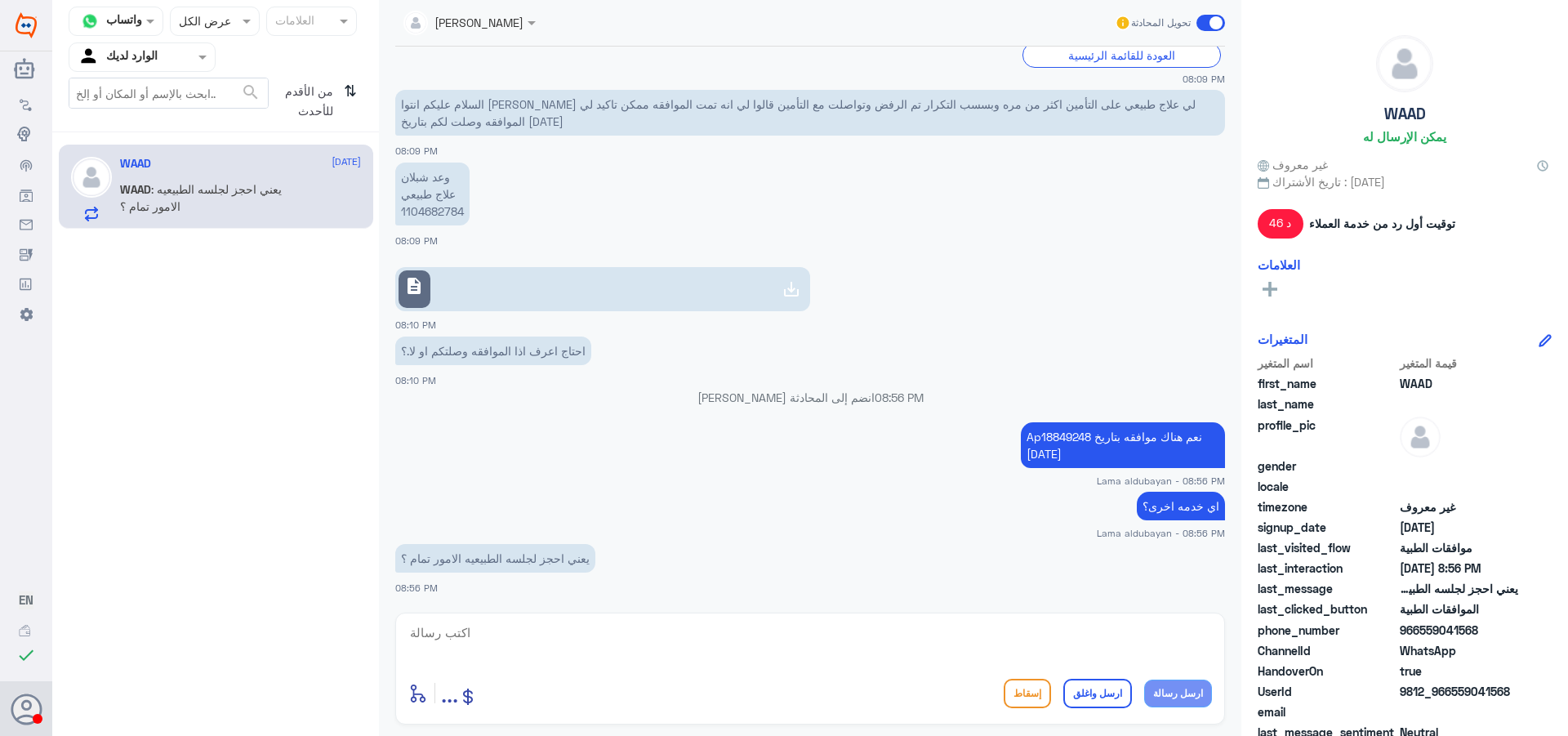
click at [454, 216] on p "وعد شبلان علاج طبيعي 1104682784" at bounding box center [432, 194] width 74 height 63
click at [453, 215] on p "وعد شبلان علاج طبيعي 1104682784" at bounding box center [432, 194] width 74 height 63
copy p "1104682784"
click at [788, 654] on textarea at bounding box center [810, 641] width 804 height 40
type textarea "k"
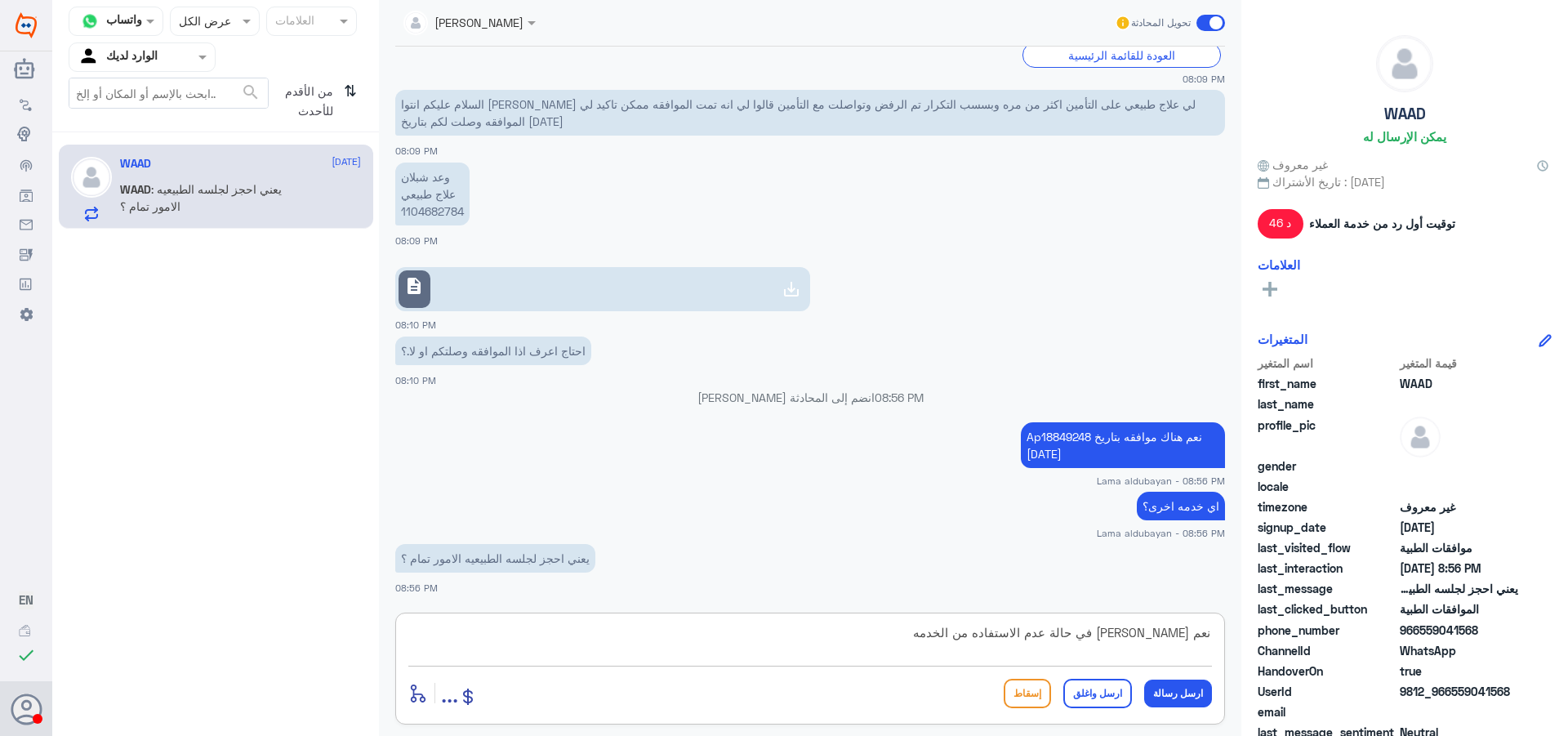
type textarea "نعم [PERSON_NAME] في حالة عدم الاستفاده من الخدمه"
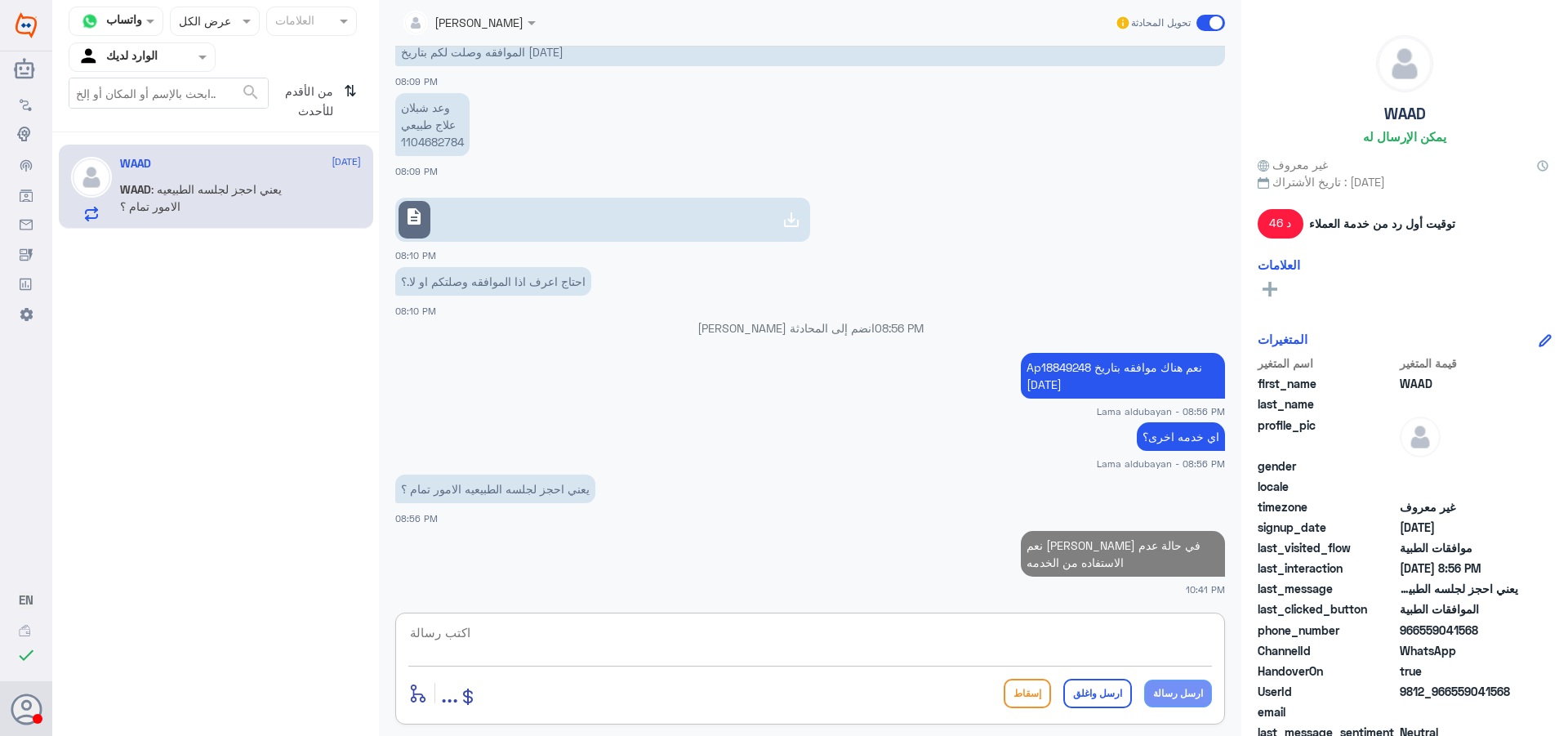
paste textarea "يرجى التواصل مع قسم المواعيد عن طريق الاتصال بشكل مباشر على الرقم 92001222"
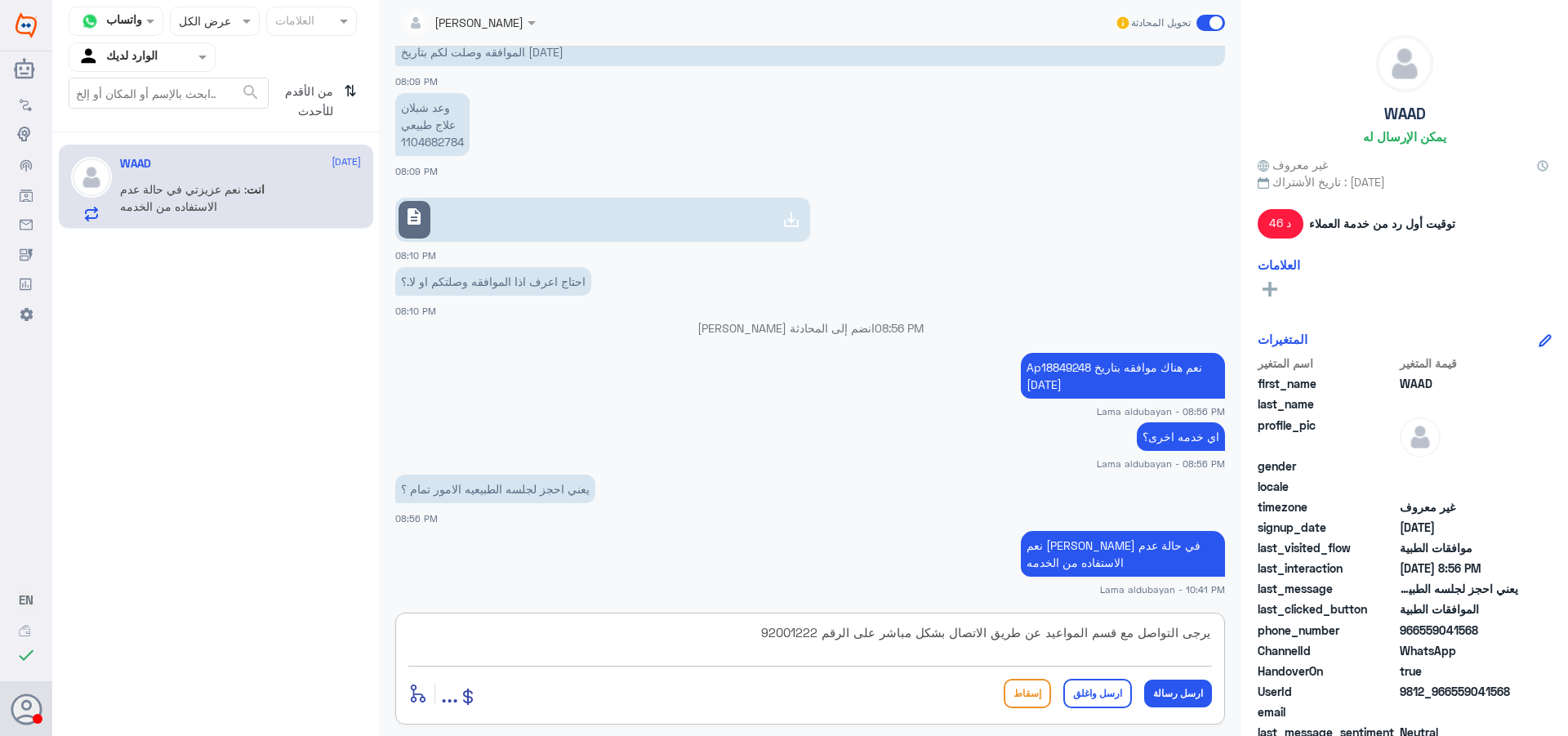
type textarea "يرجى التواصل مع قسم المواعيد عن طريق الاتصال بشكل مباشر على الرقم 92001222"
click at [1096, 699] on button "ارسل واغلق" at bounding box center [1097, 693] width 68 height 29
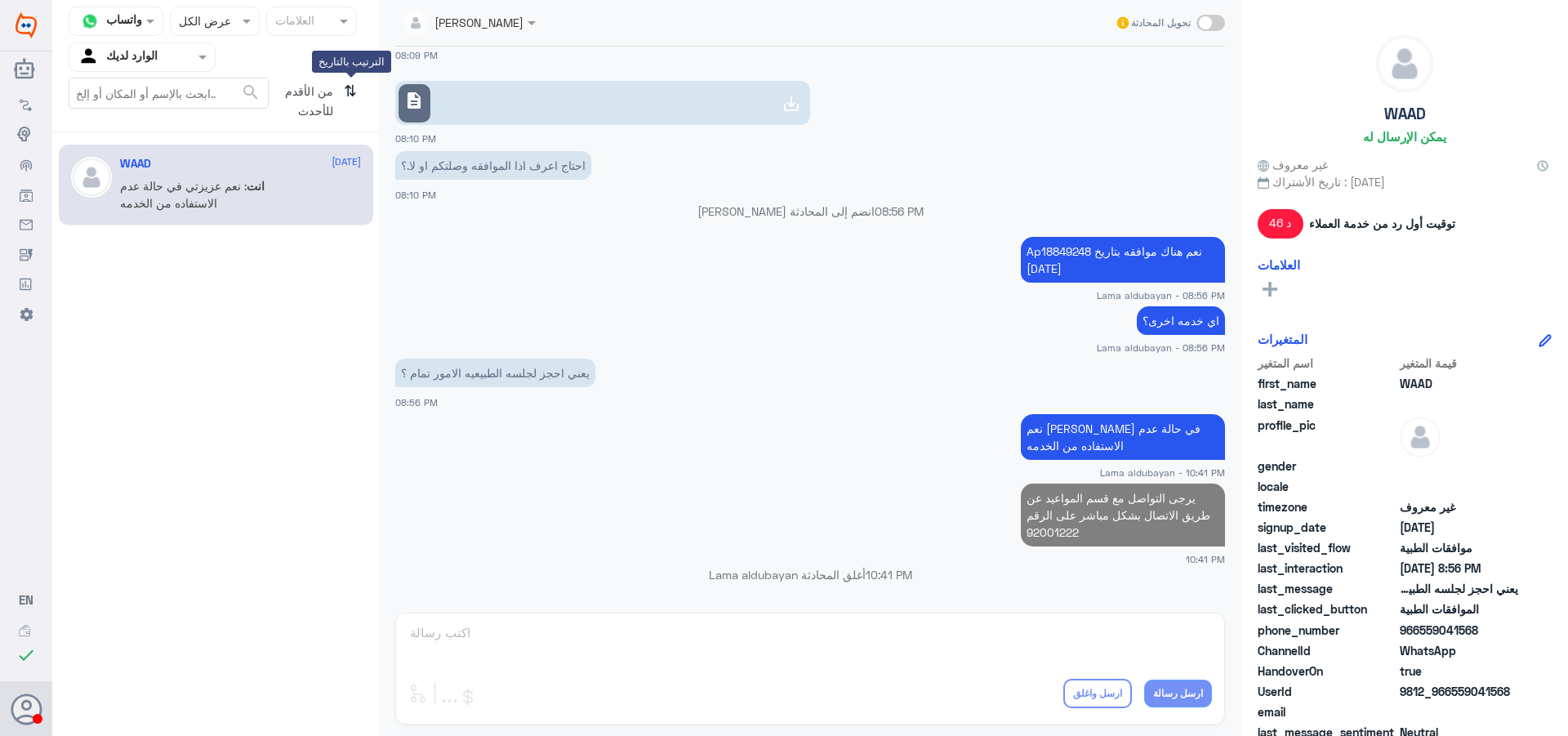
click at [353, 89] on icon "⇅" at bounding box center [350, 98] width 13 height 42
